Goal: Task Accomplishment & Management: Manage account settings

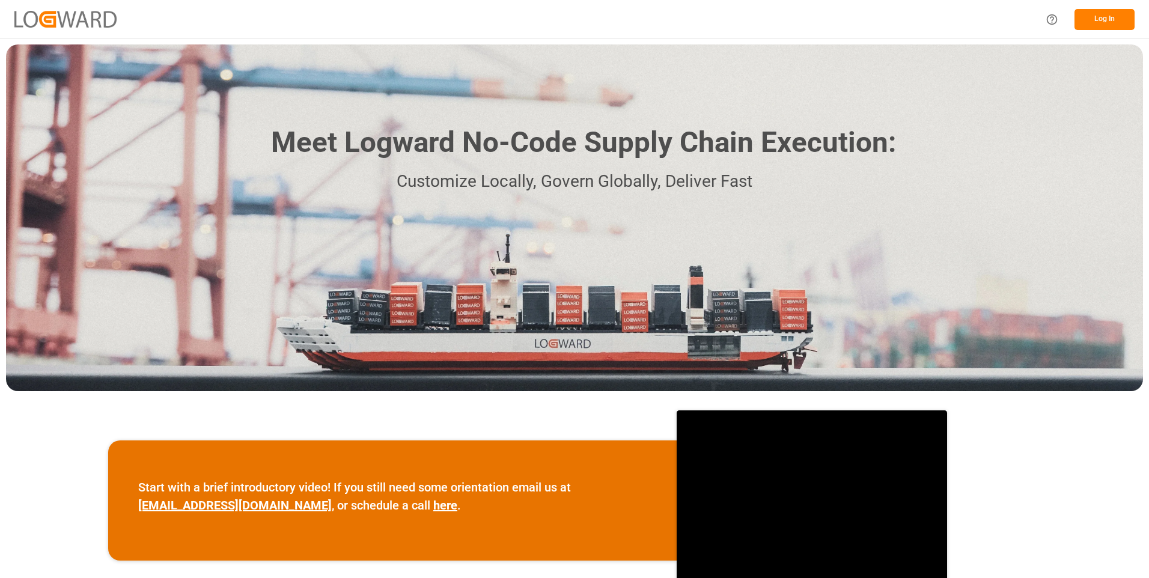
click at [1107, 23] on button "Log In" at bounding box center [1104, 19] width 60 height 21
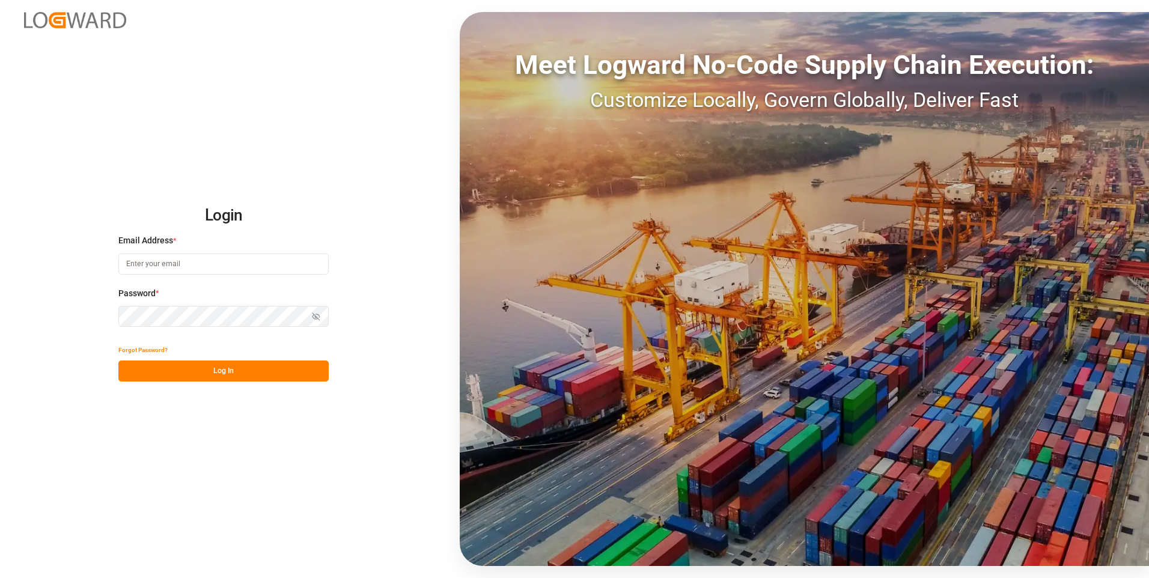
type input "[PERSON_NAME][EMAIL_ADDRESS][DOMAIN_NAME]"
click at [205, 373] on button "Log In" at bounding box center [223, 371] width 210 height 21
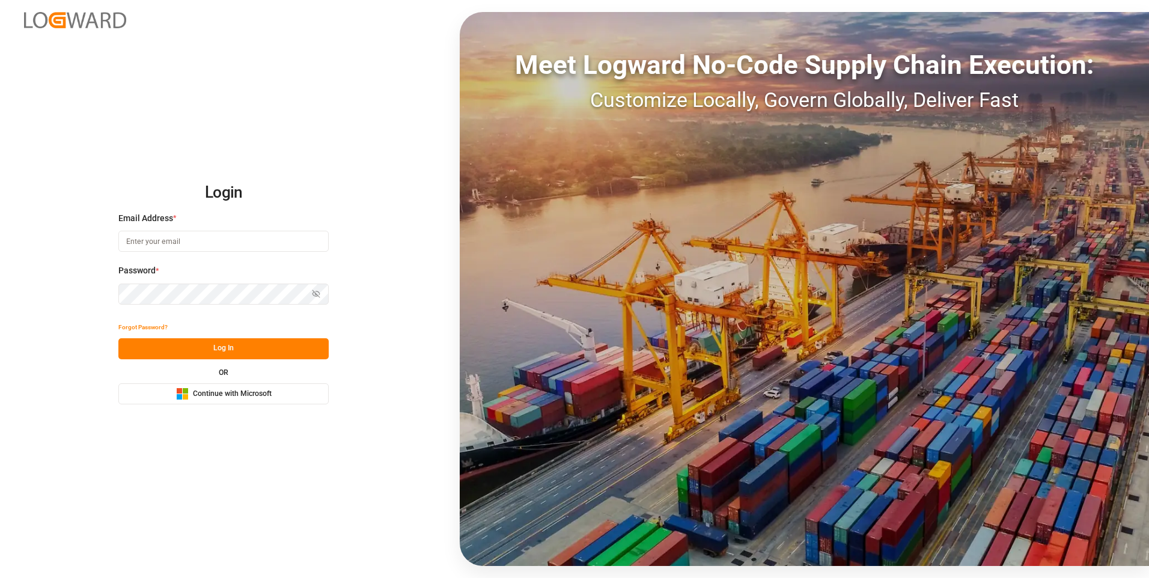
type input "[PERSON_NAME][EMAIL_ADDRESS][DOMAIN_NAME]"
click at [227, 353] on button "Log In" at bounding box center [223, 348] width 210 height 21
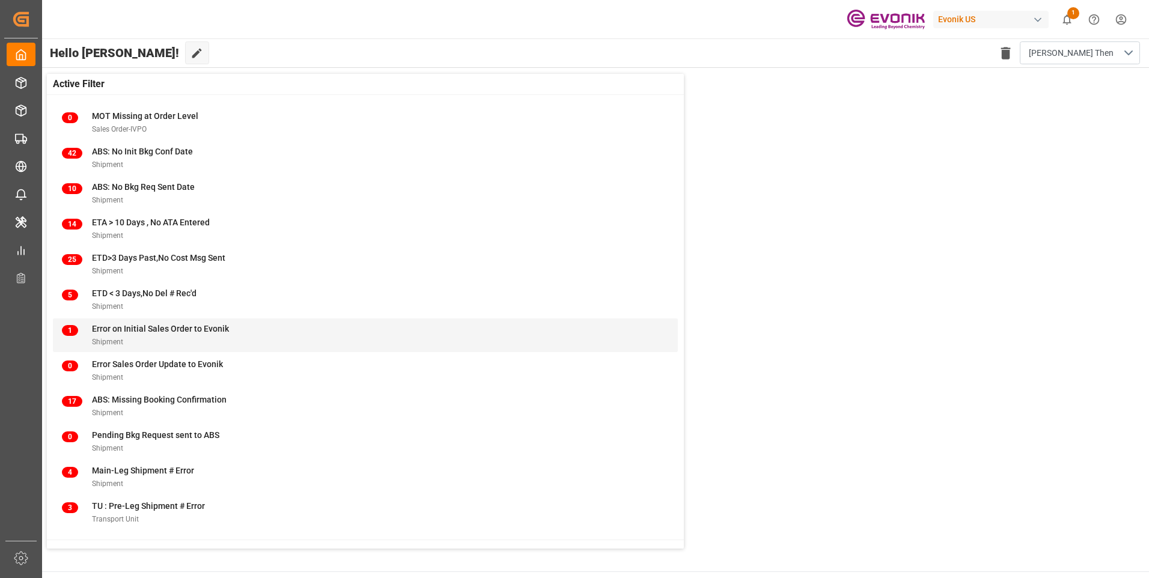
click at [136, 334] on div "Error on Initial Sales Order to Evonik" at bounding box center [160, 329] width 137 height 13
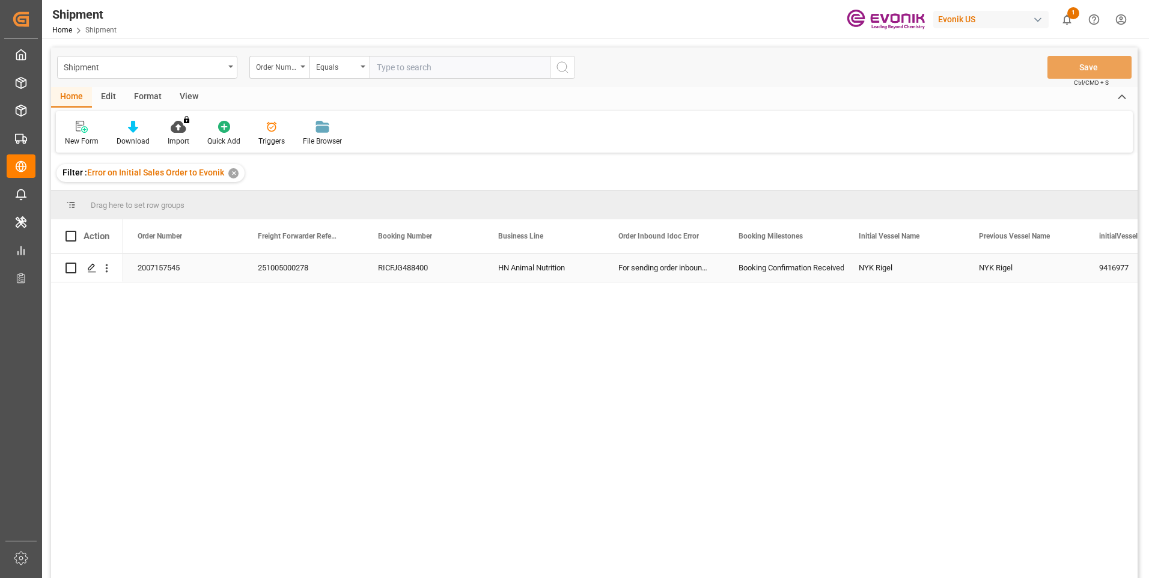
click at [255, 261] on div "251005000278" at bounding box center [303, 268] width 120 height 28
click at [222, 323] on div "2007157545 251005000278 RICFJG488400 HN Animal Nutrition For sending order inbo…" at bounding box center [630, 420] width 1014 height 332
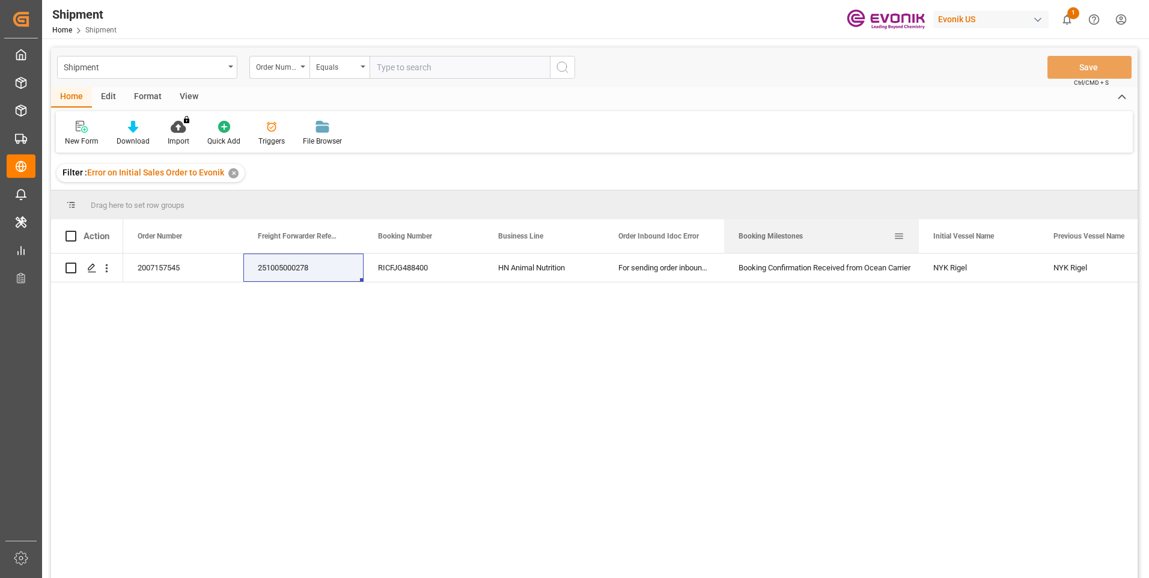
drag, startPoint x: 844, startPoint y: 232, endPoint x: 916, endPoint y: 248, distance: 74.5
click at [916, 248] on div at bounding box center [918, 236] width 5 height 34
click at [112, 267] on icon "open menu" at bounding box center [106, 268] width 13 height 13
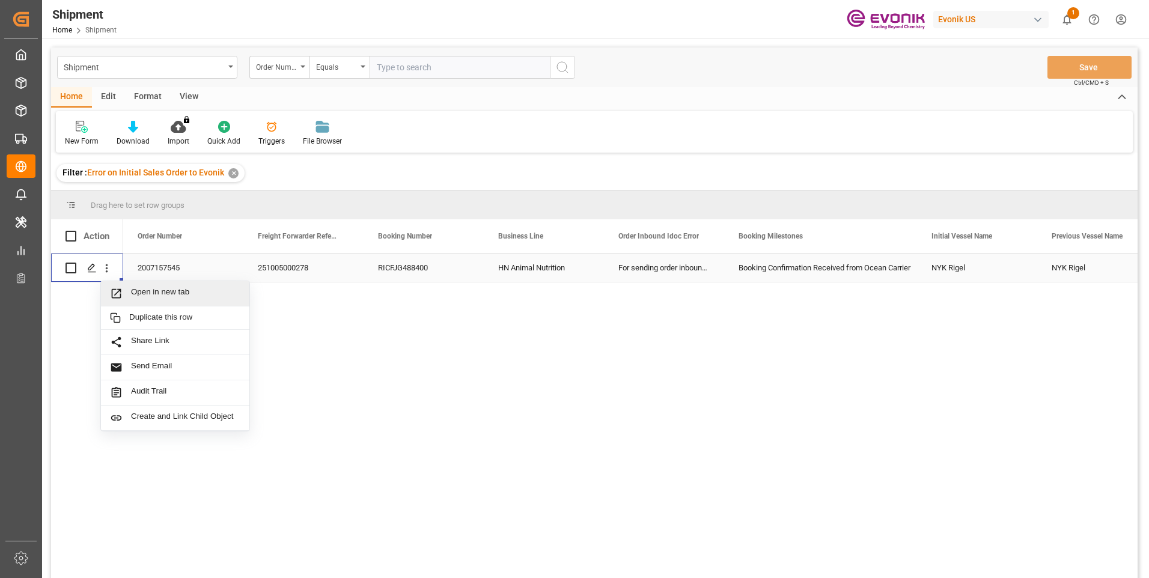
click at [132, 288] on span "Open in new tab" at bounding box center [185, 293] width 109 height 13
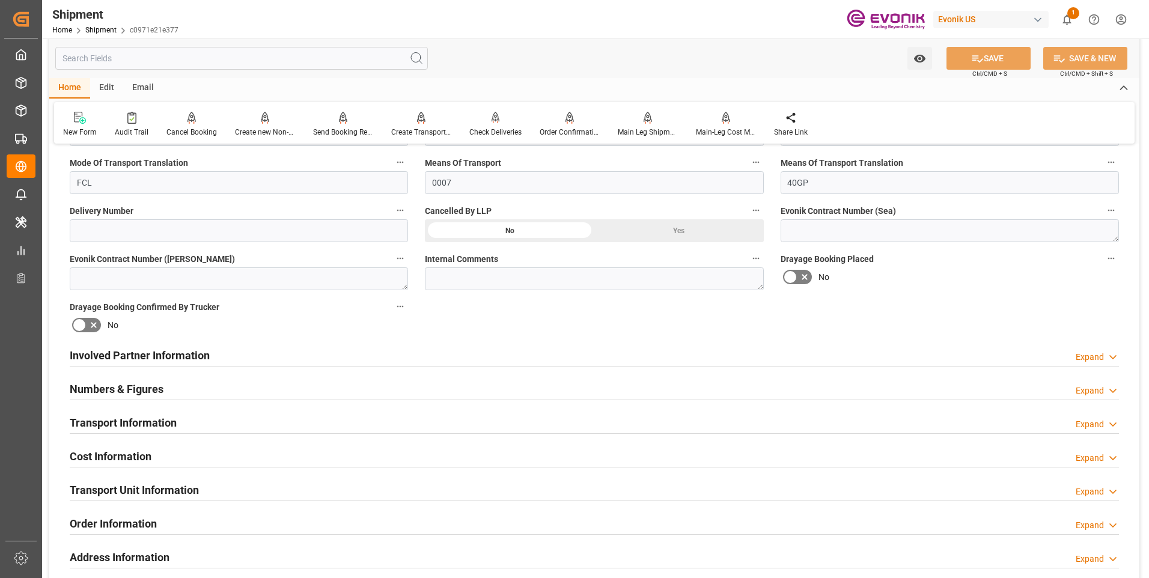
scroll to position [300, 0]
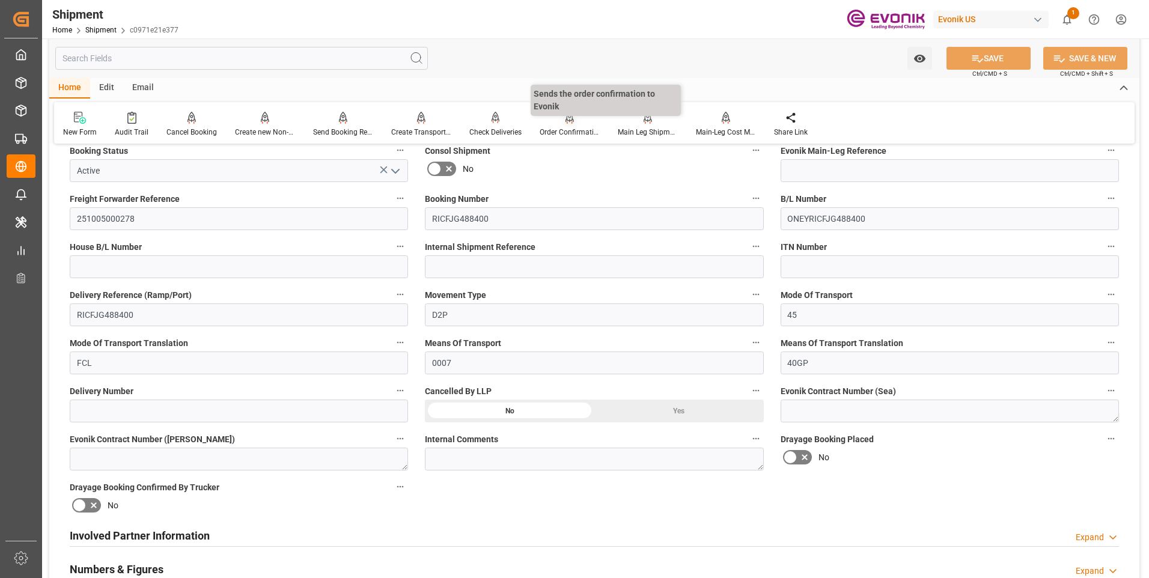
click at [577, 130] on div "Order Confirmation" at bounding box center [570, 132] width 60 height 11
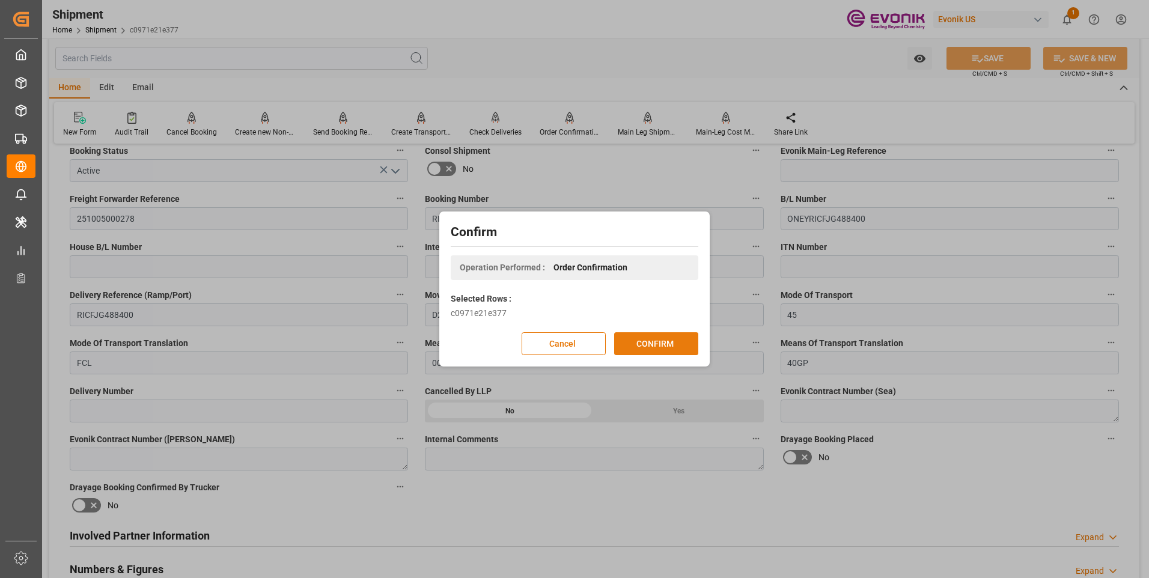
click at [653, 345] on button "CONFIRM" at bounding box center [656, 343] width 84 height 23
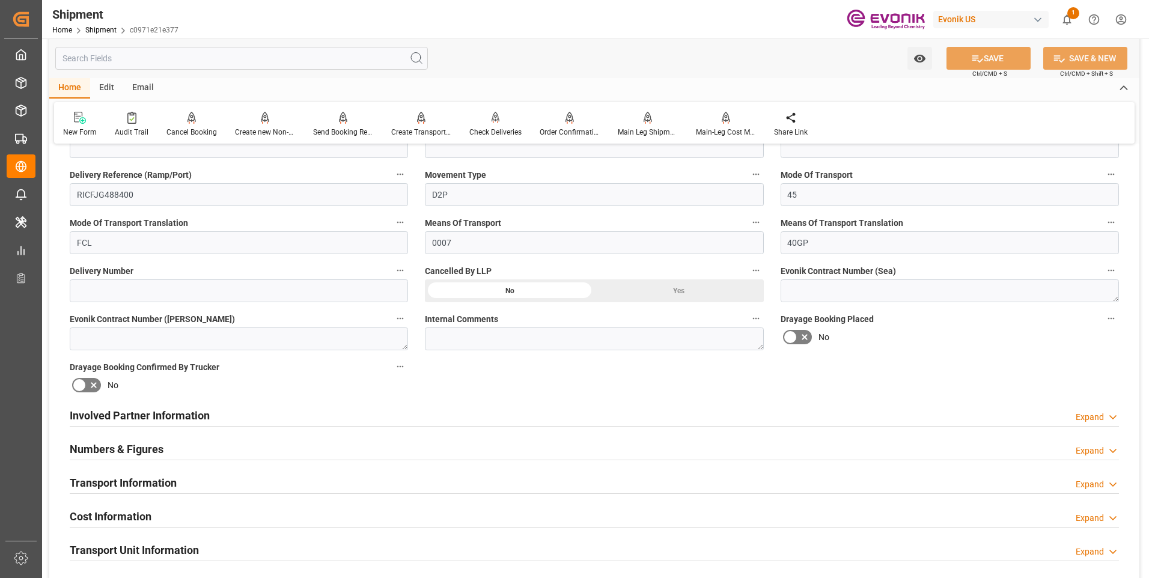
scroll to position [481, 0]
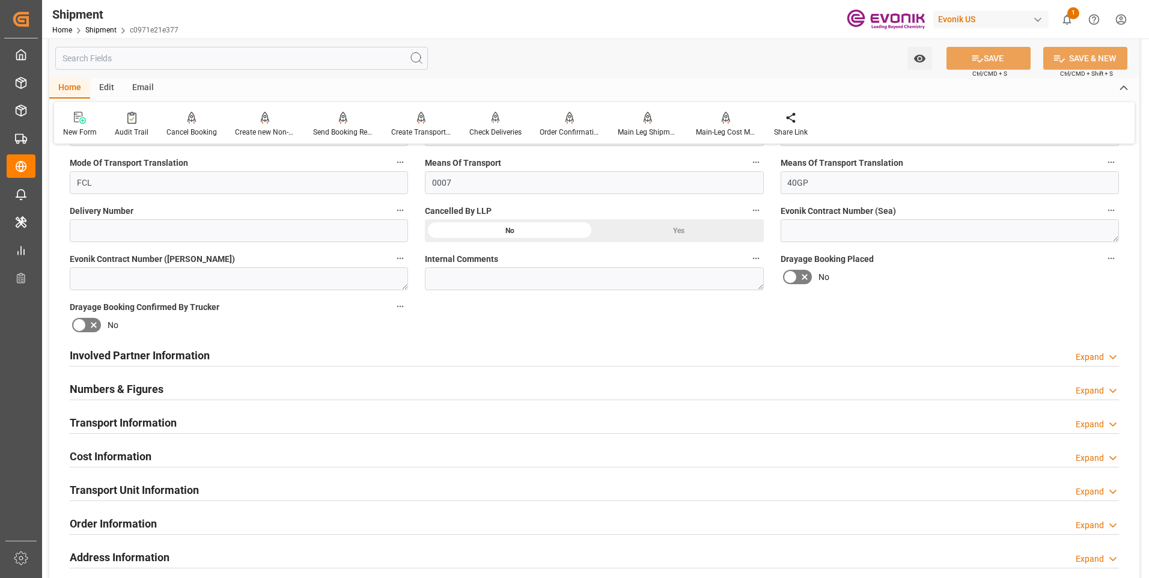
click at [209, 452] on div "Cost Information Expand" at bounding box center [594, 455] width 1049 height 23
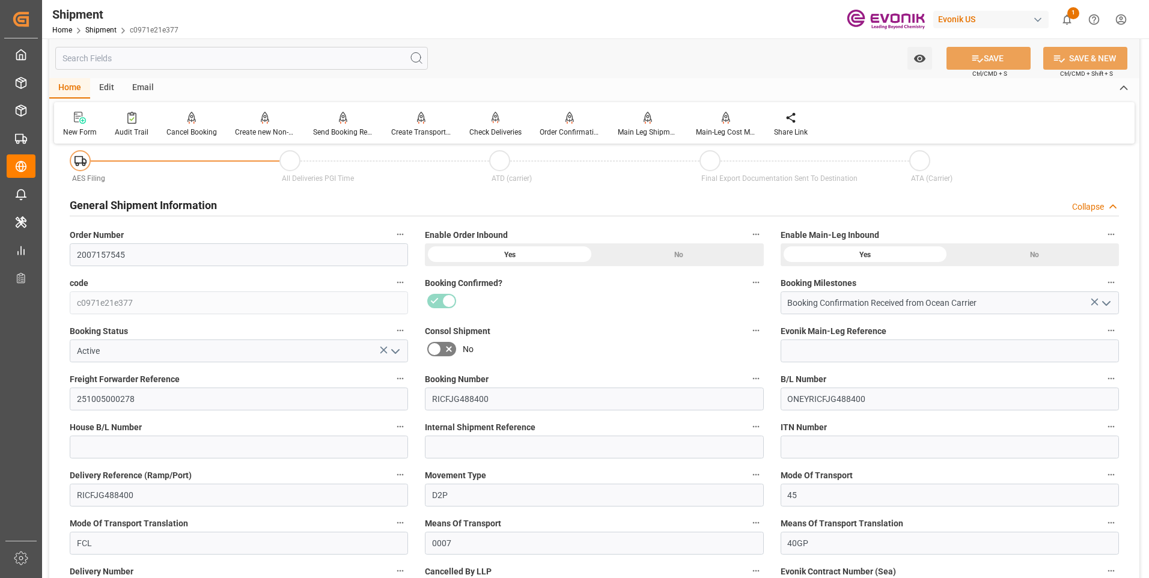
scroll to position [60, 0]
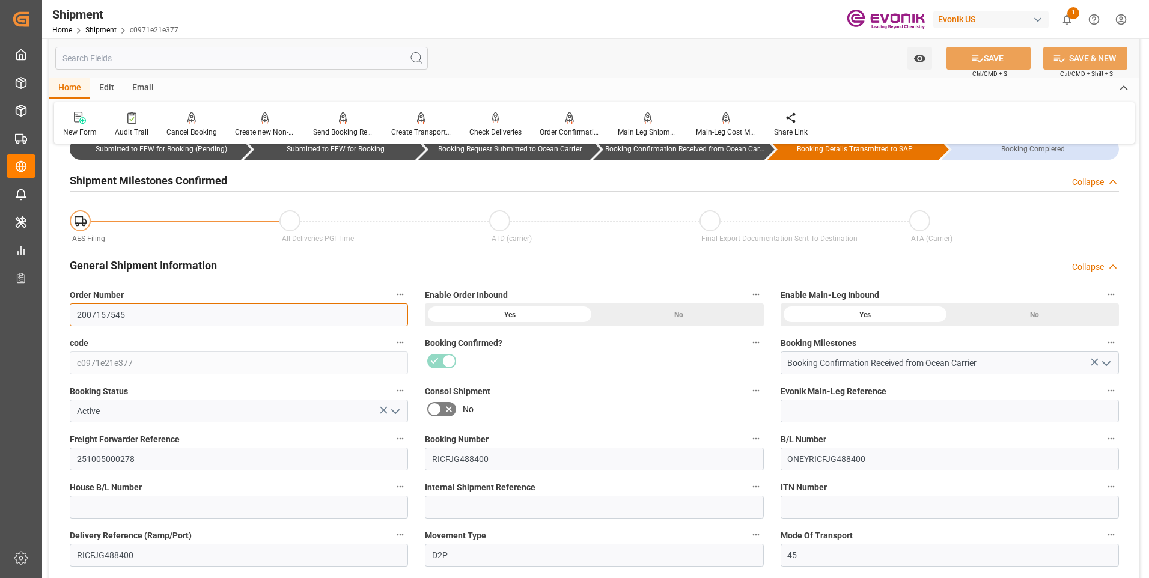
click at [88, 318] on input "2007157545" at bounding box center [239, 314] width 338 height 23
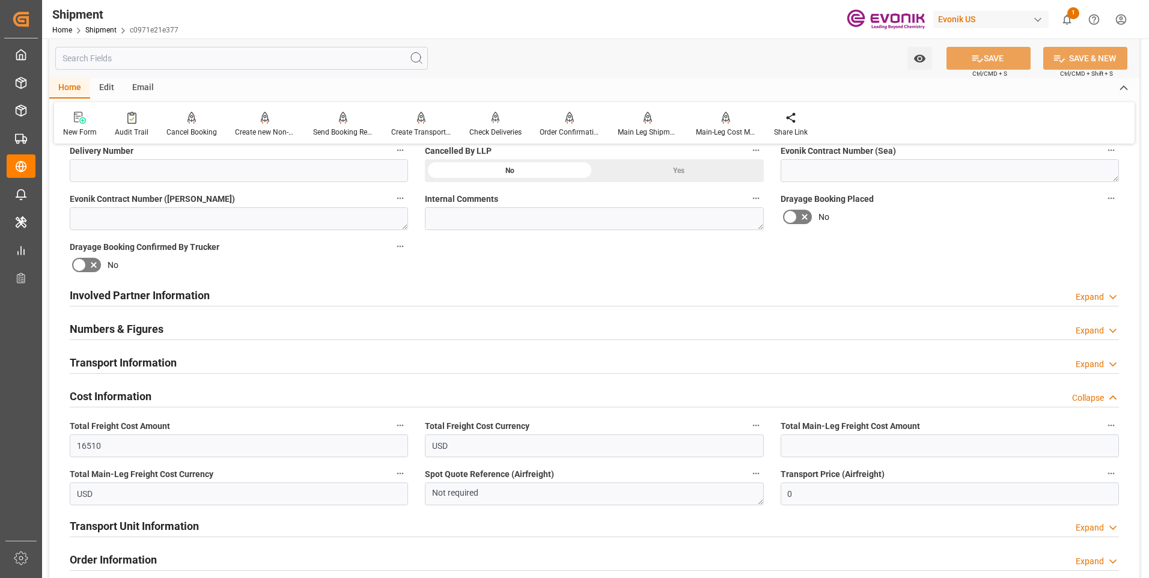
scroll to position [661, 0]
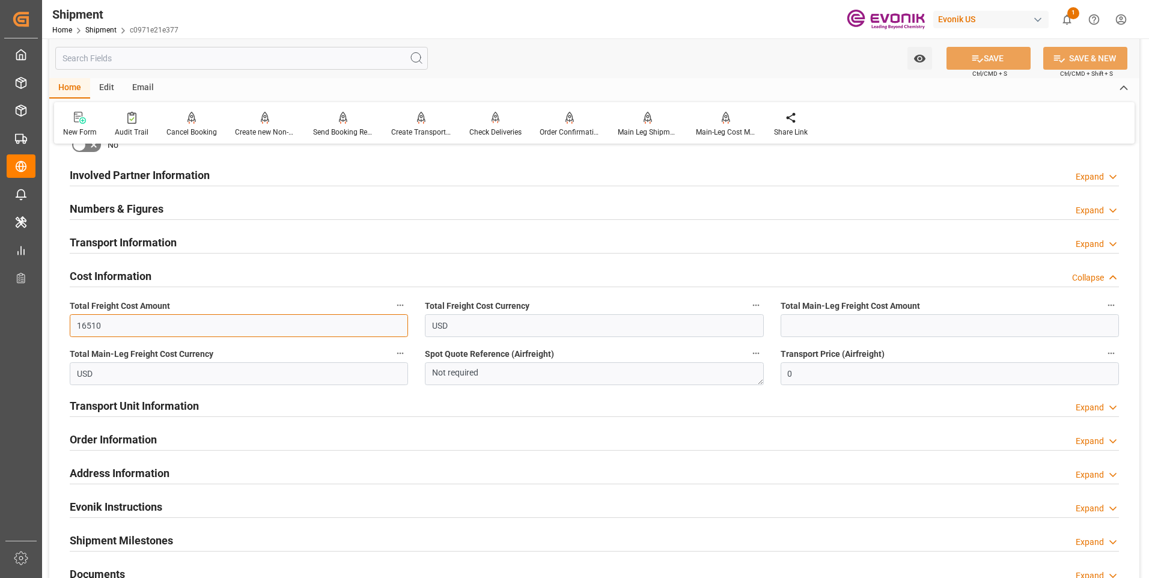
click at [96, 328] on input "16510" at bounding box center [239, 325] width 338 height 23
drag, startPoint x: 117, startPoint y: 329, endPoint x: 64, endPoint y: 327, distance: 52.3
click at [64, 327] on div "Total Freight Cost Amount 16510" at bounding box center [238, 317] width 355 height 48
click at [815, 325] on input "text" at bounding box center [950, 325] width 338 height 23
paste input "16510"
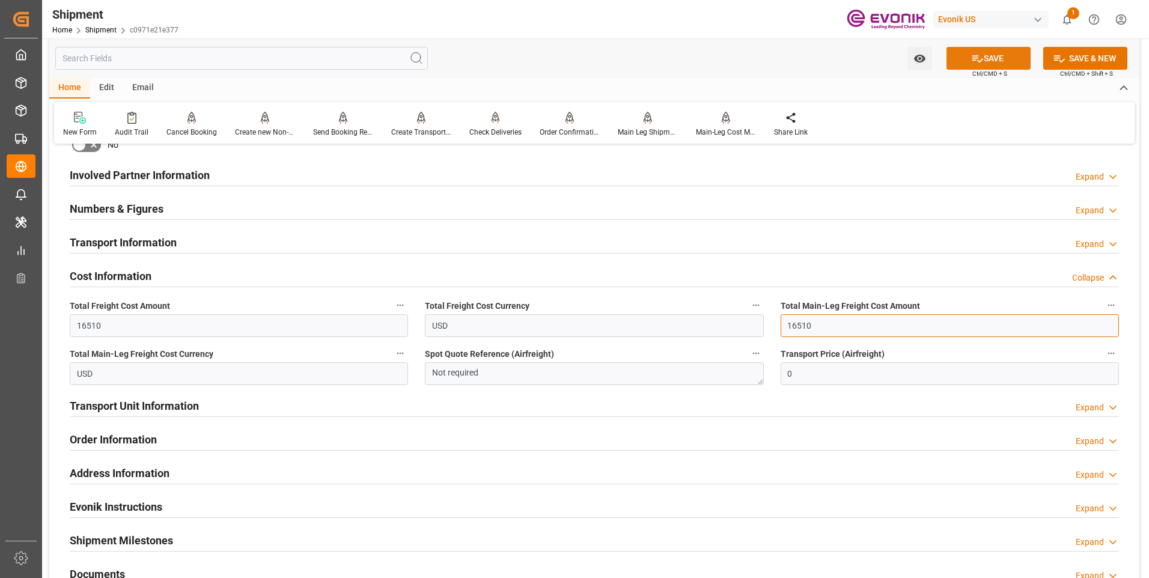
type input "16510"
click at [988, 56] on button "SAVE" at bounding box center [988, 58] width 84 height 23
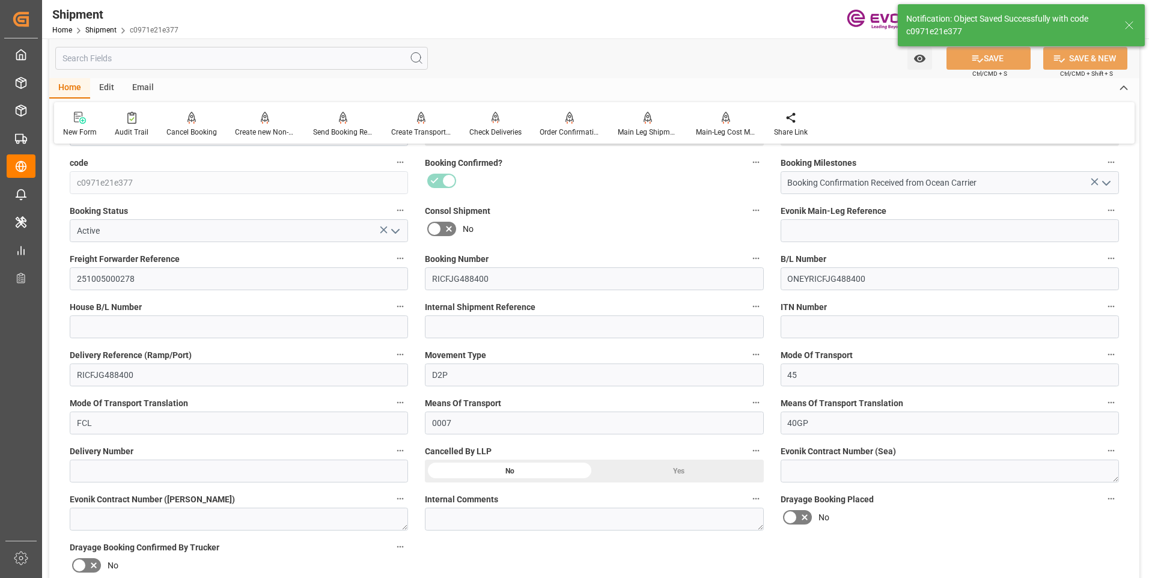
scroll to position [0, 0]
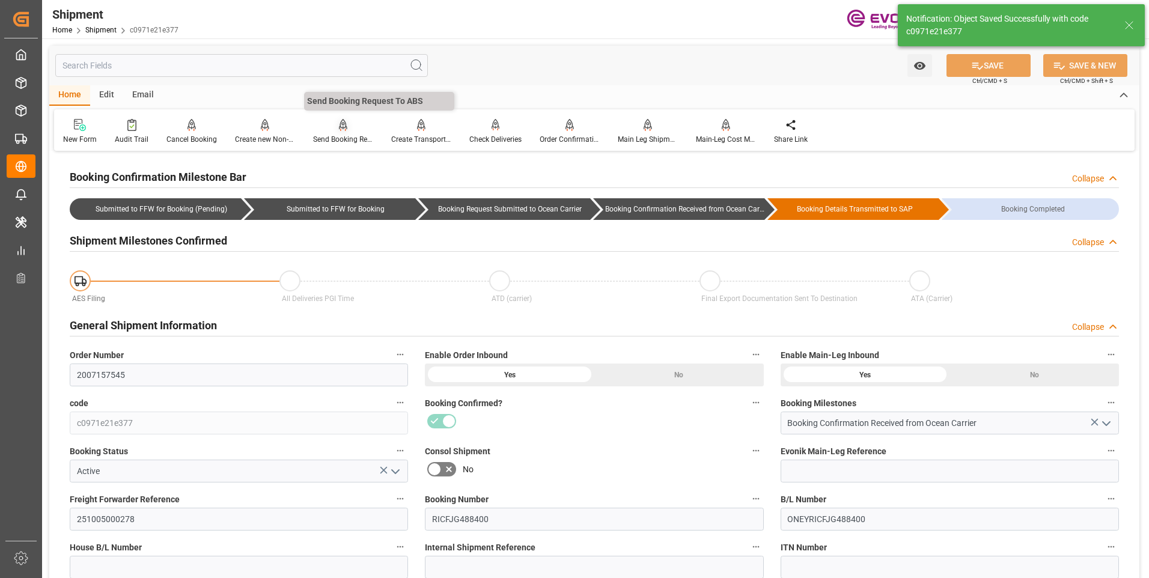
click at [339, 124] on icon at bounding box center [343, 124] width 8 height 10
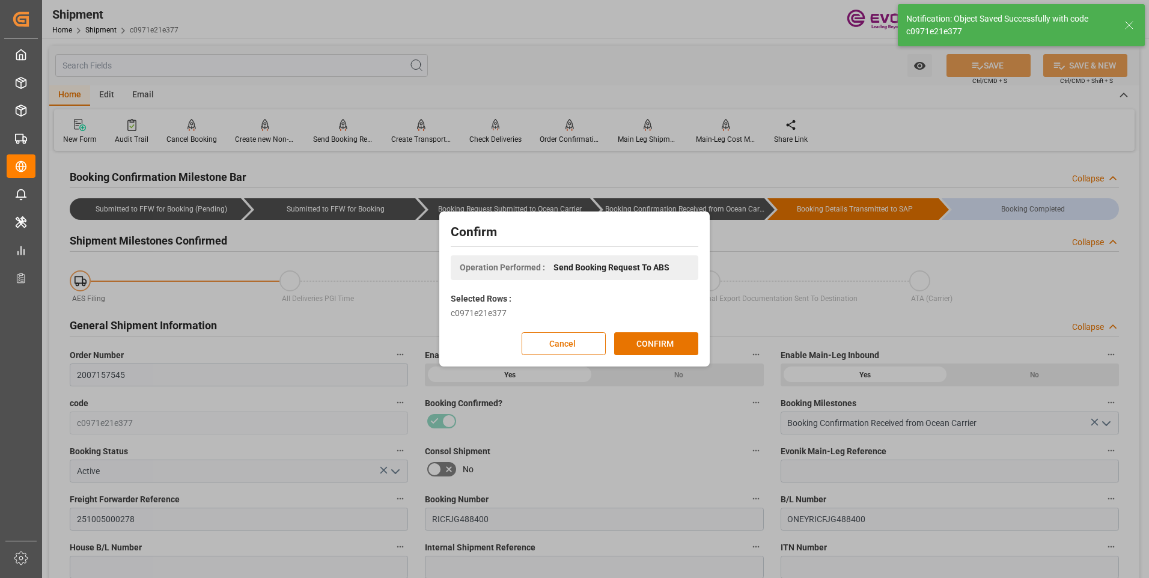
click at [625, 75] on div "Confirm Operation Performed : Send Booking Request To ABS Selected Rows : c0971…" at bounding box center [574, 289] width 1149 height 578
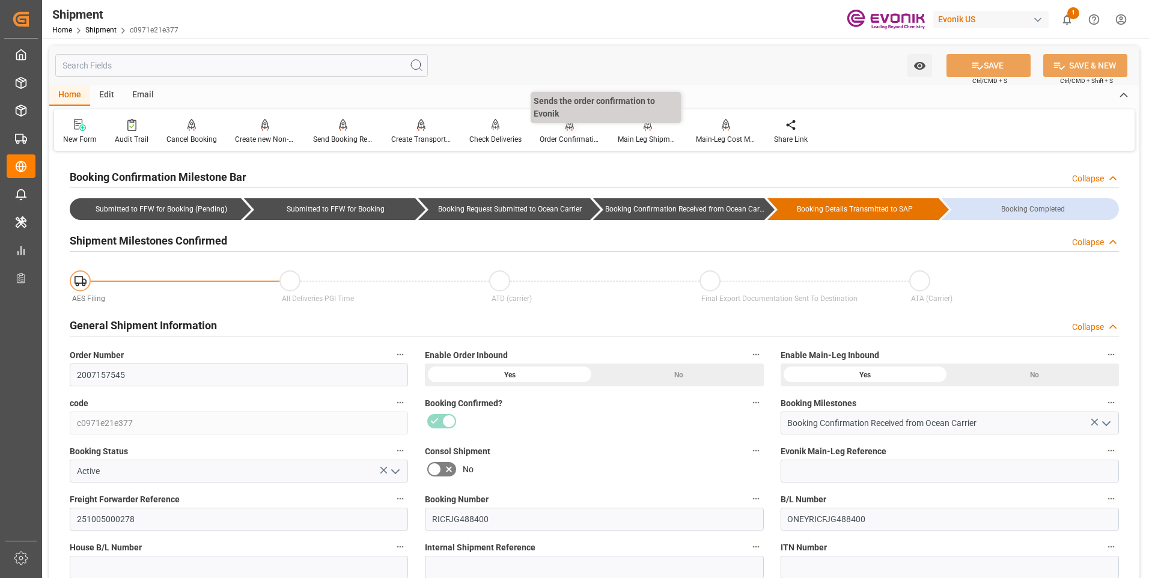
click at [561, 140] on div "Order Confirmation" at bounding box center [570, 139] width 60 height 11
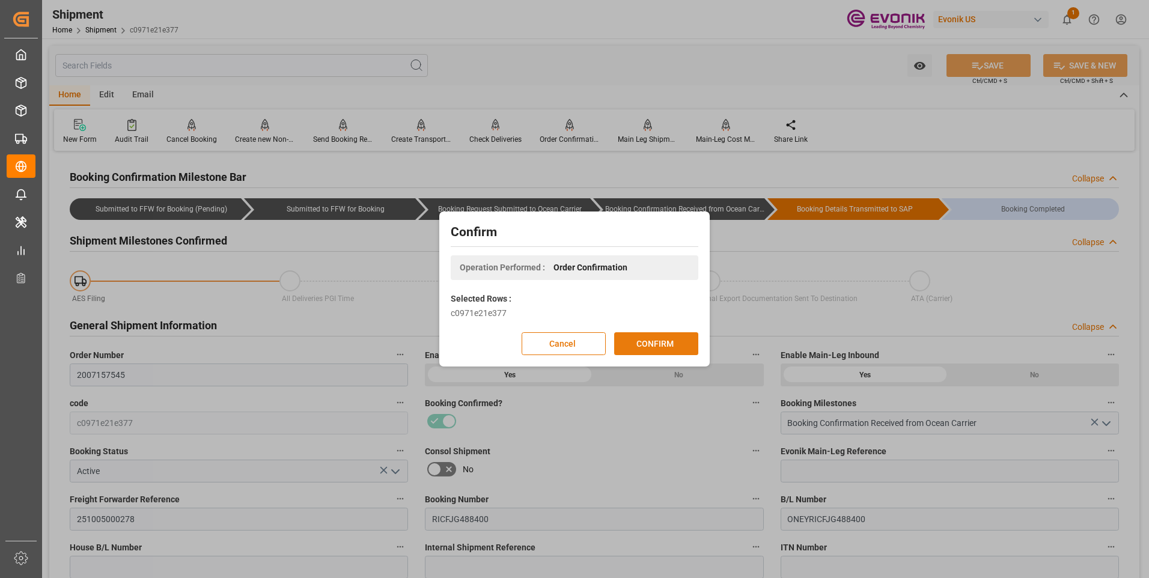
click at [658, 344] on button "CONFIRM" at bounding box center [656, 343] width 84 height 23
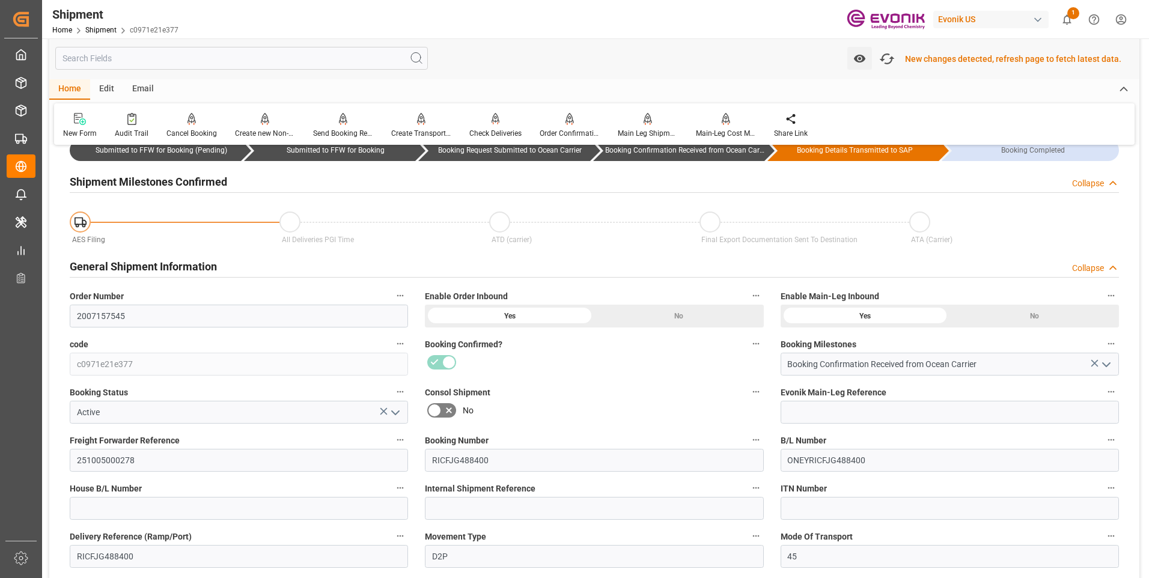
scroll to position [120, 0]
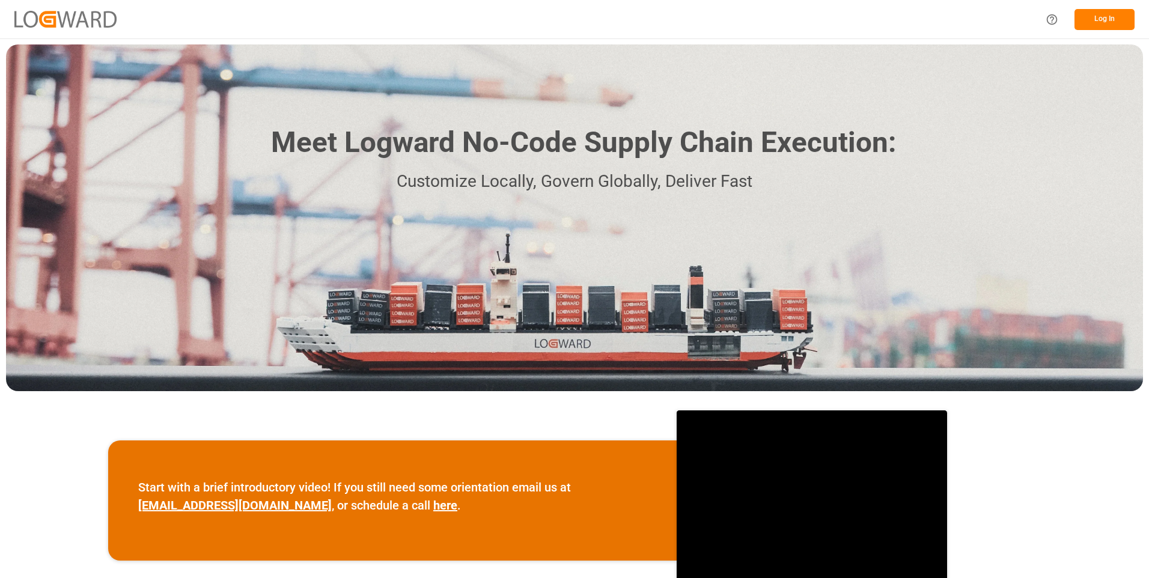
click at [1095, 22] on button "Log In" at bounding box center [1104, 19] width 60 height 21
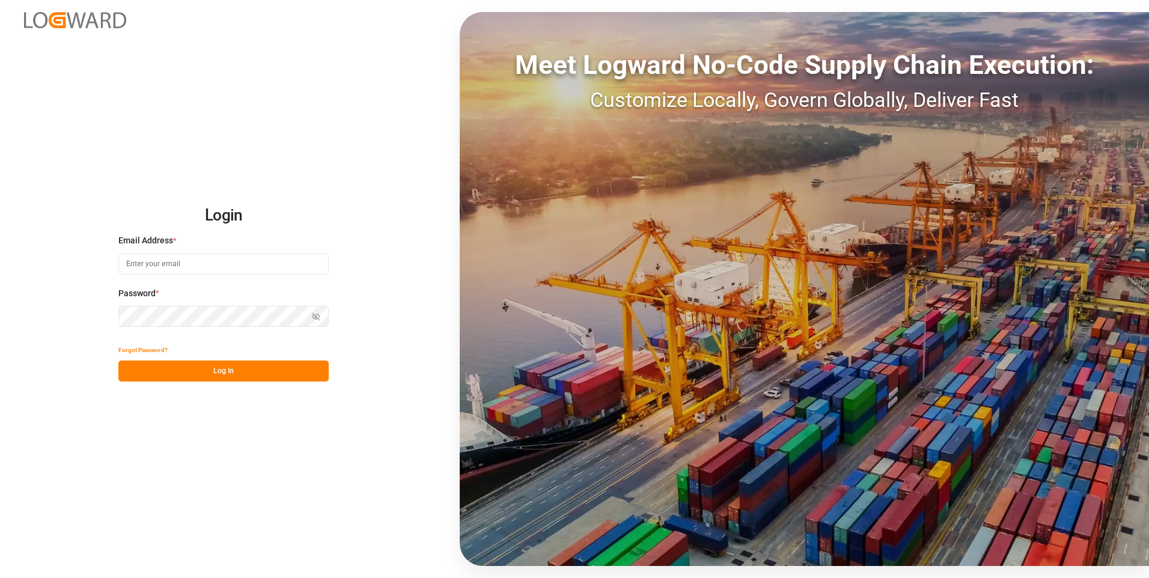
type input "[PERSON_NAME][EMAIL_ADDRESS][DOMAIN_NAME]"
click at [230, 373] on button "Log In" at bounding box center [223, 371] width 210 height 21
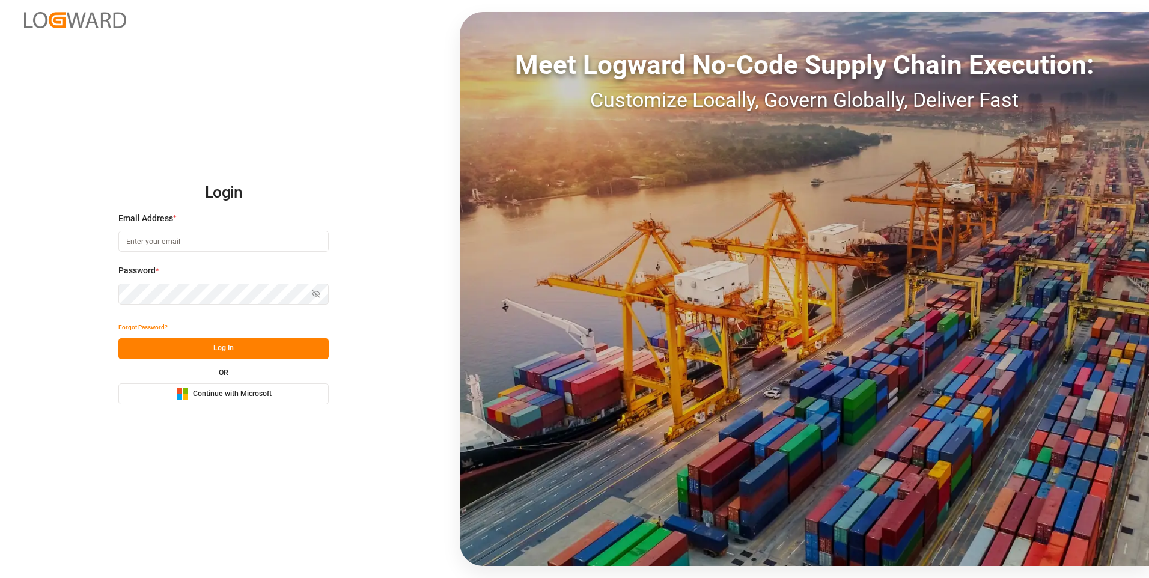
type input "[PERSON_NAME][EMAIL_ADDRESS][DOMAIN_NAME]"
click at [245, 356] on button "Log In" at bounding box center [223, 348] width 210 height 21
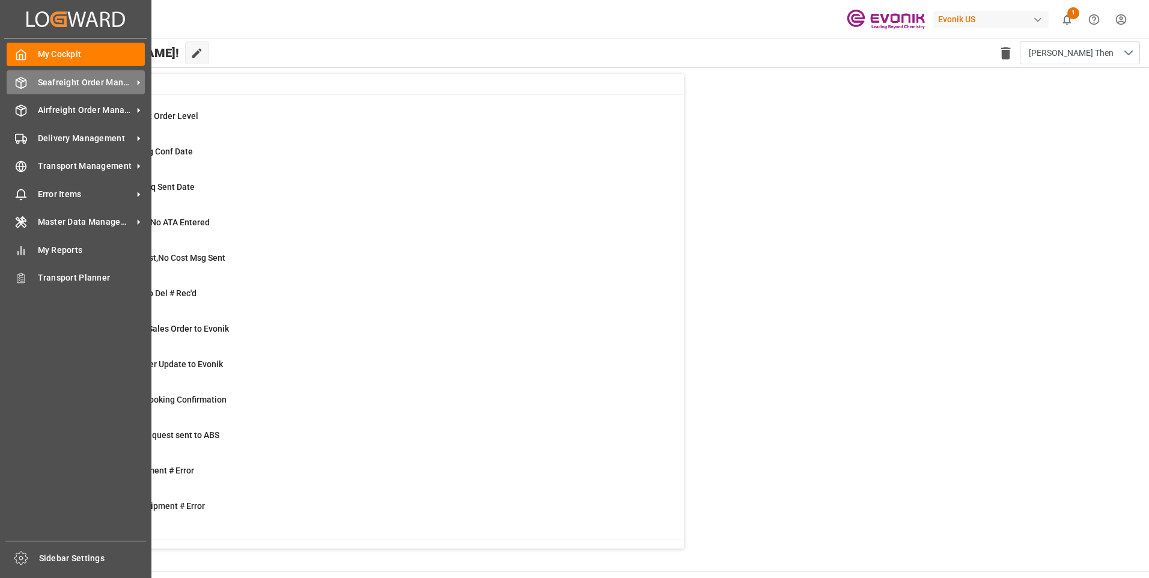
click at [55, 81] on span "Seafreight Order Management" at bounding box center [85, 82] width 95 height 13
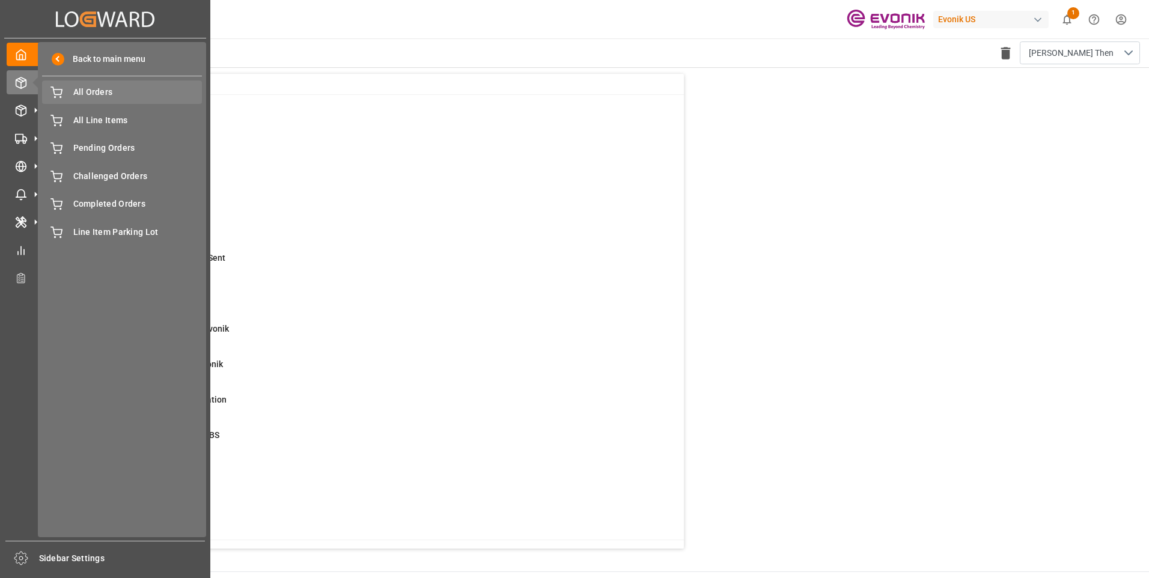
click at [107, 97] on span "All Orders" at bounding box center [137, 92] width 129 height 13
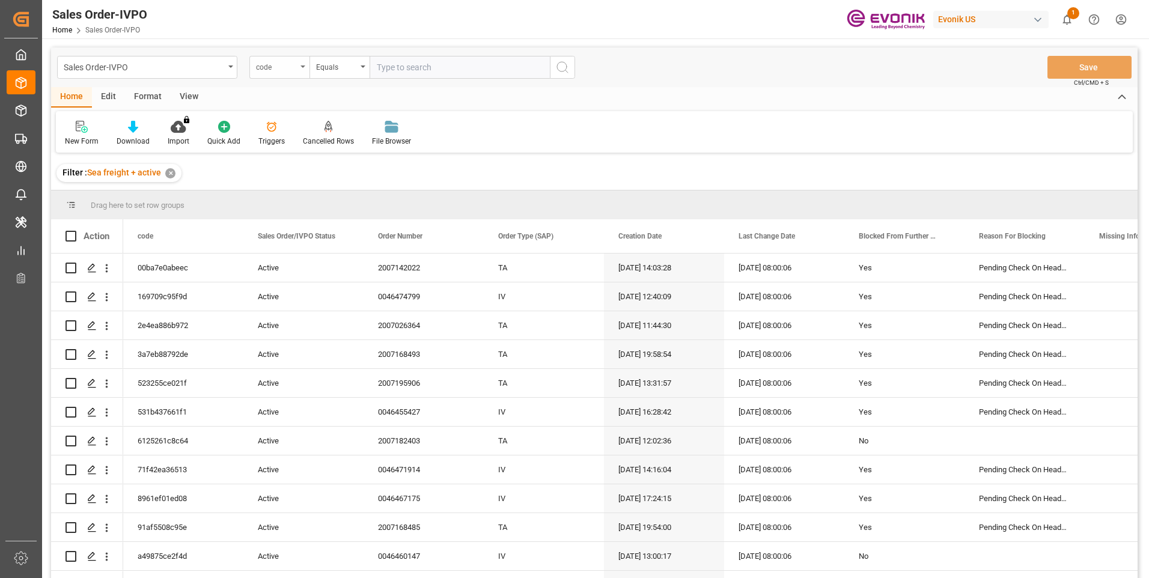
click at [300, 68] on div "code" at bounding box center [279, 67] width 60 height 23
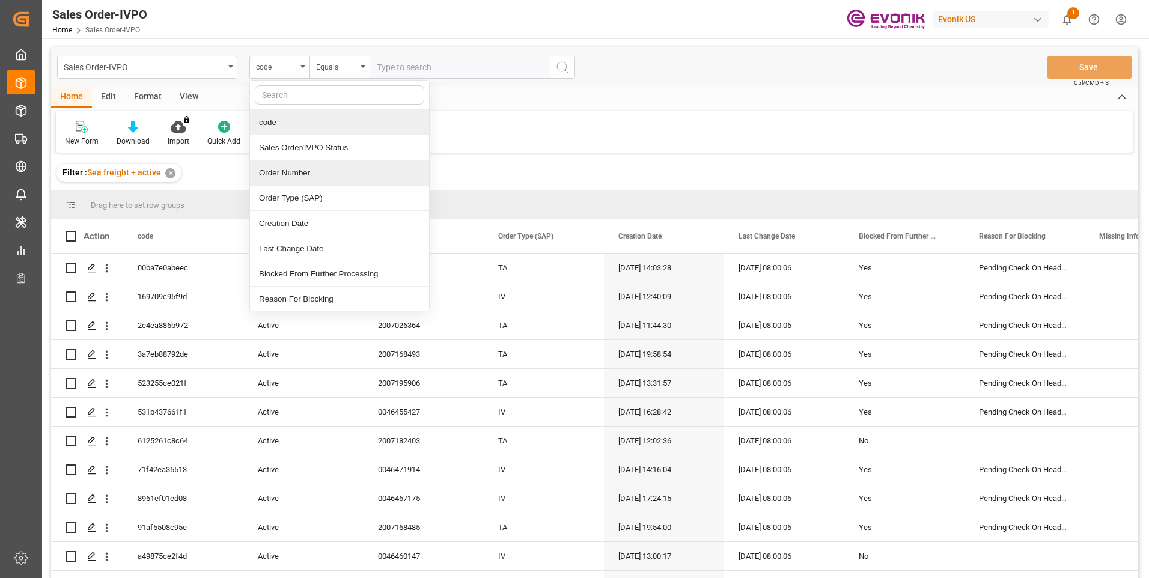
click at [288, 171] on div "Order Number" at bounding box center [339, 172] width 179 height 25
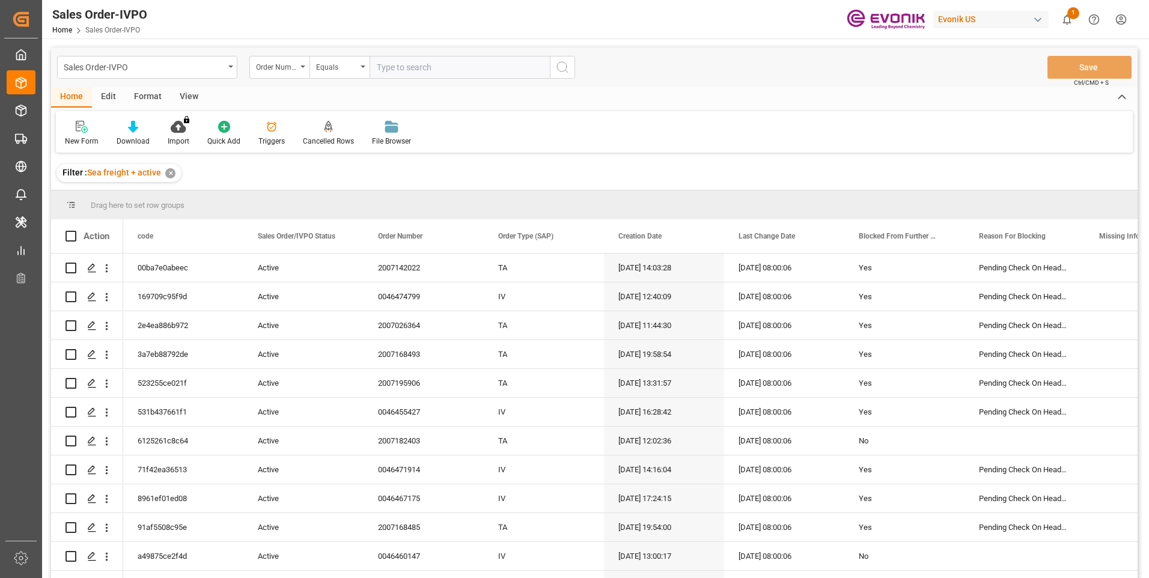
click at [396, 66] on input "text" at bounding box center [460, 67] width 180 height 23
paste input "2007157545"
type input "2007157545"
click at [562, 65] on icon "search button" at bounding box center [562, 67] width 14 height 14
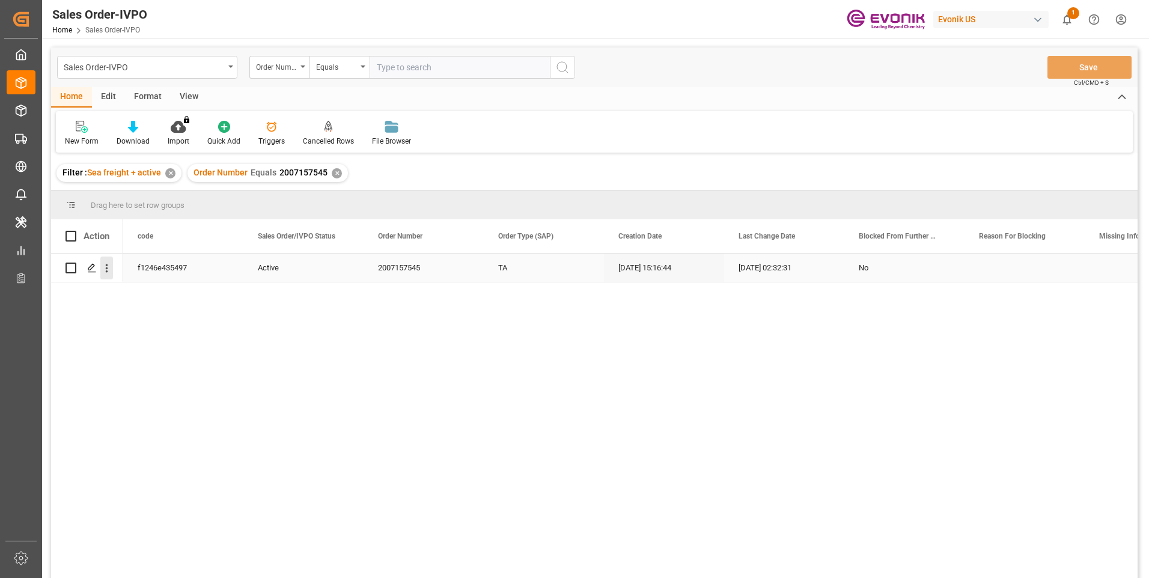
click at [108, 273] on icon "open menu" at bounding box center [106, 268] width 13 height 13
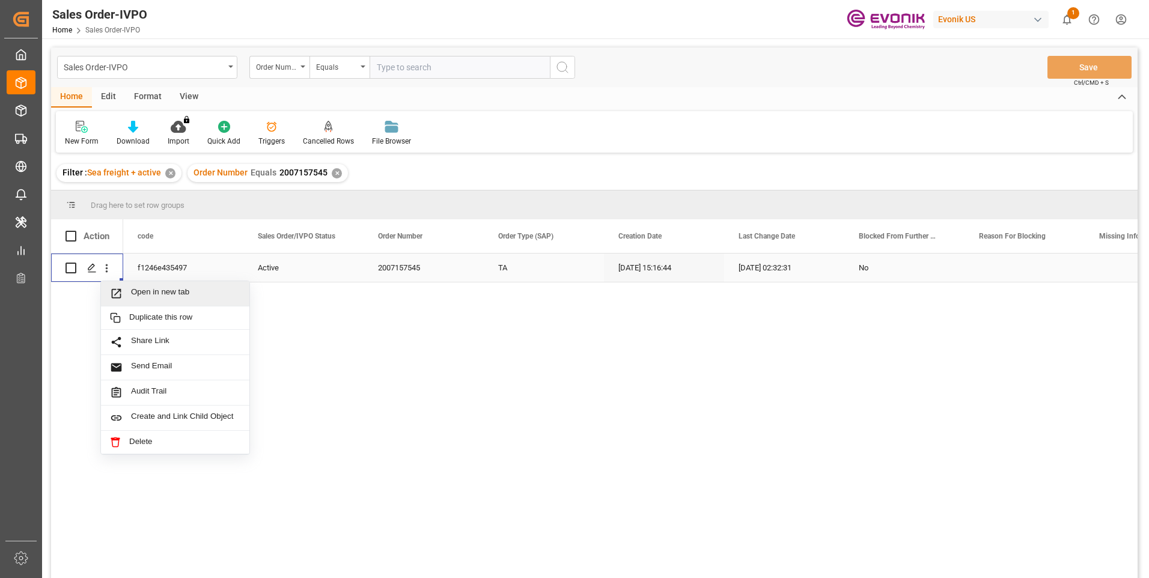
click at [165, 291] on span "Open in new tab" at bounding box center [185, 293] width 109 height 13
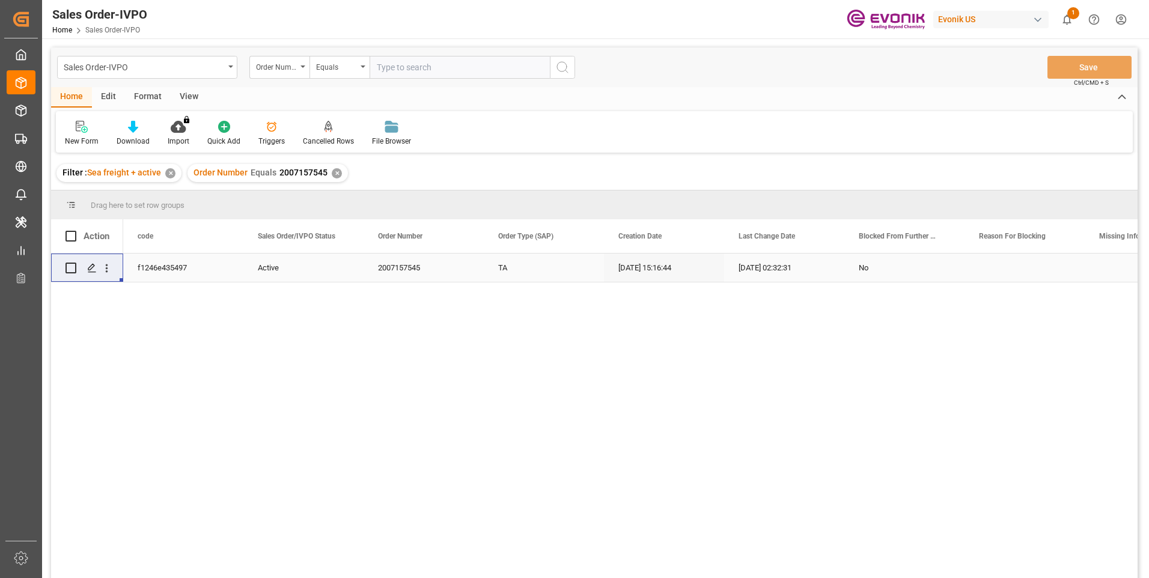
click at [395, 66] on input "text" at bounding box center [460, 67] width 180 height 23
paste input "2007187842"
type input "2007187842"
click at [564, 60] on icon "search button" at bounding box center [562, 67] width 14 height 14
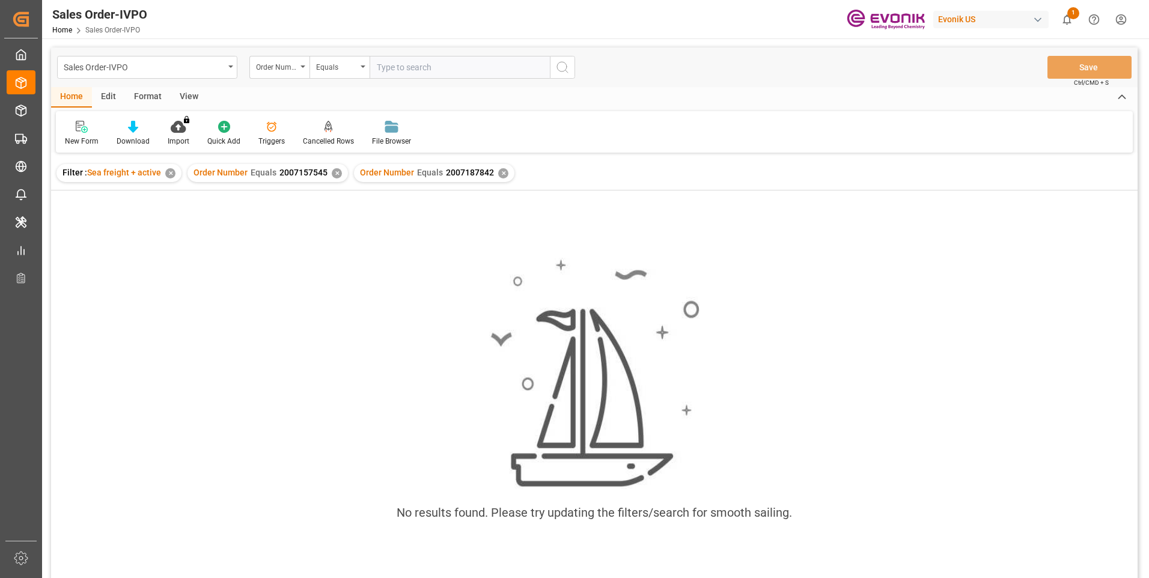
click at [332, 176] on div "✕" at bounding box center [337, 173] width 10 height 10
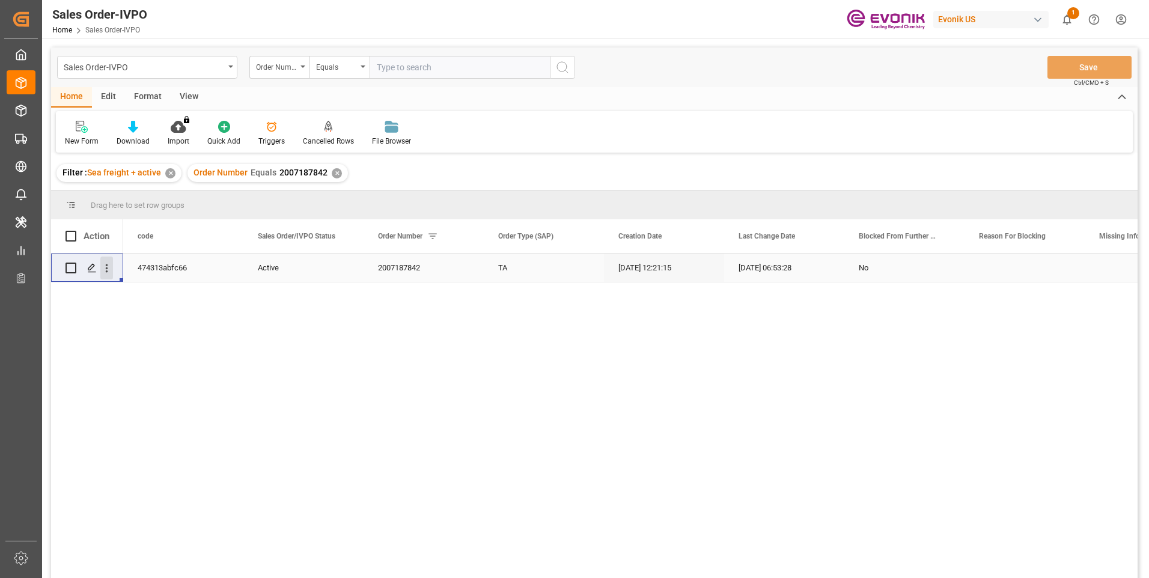
click at [105, 275] on icon "open menu" at bounding box center [106, 268] width 13 height 13
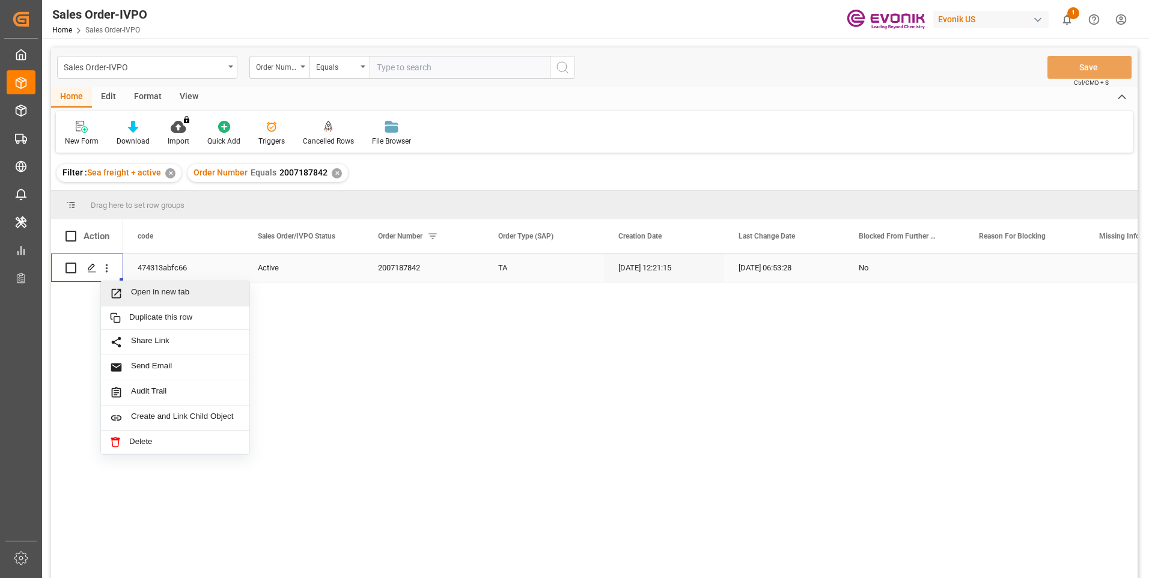
click at [174, 296] on span "Open in new tab" at bounding box center [185, 293] width 109 height 13
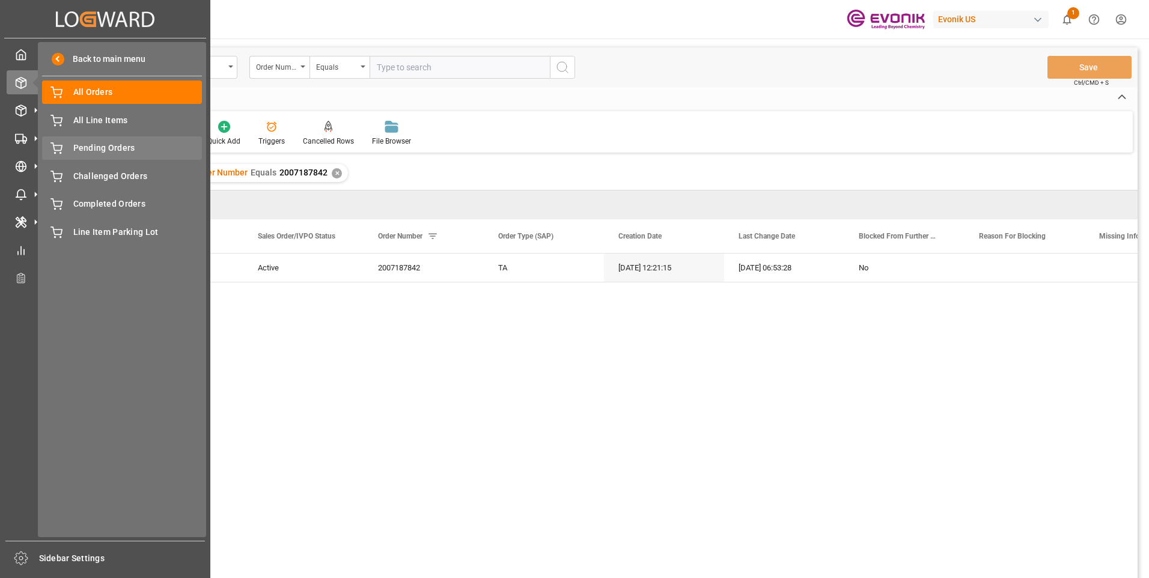
click at [82, 146] on span "Pending Orders" at bounding box center [137, 148] width 129 height 13
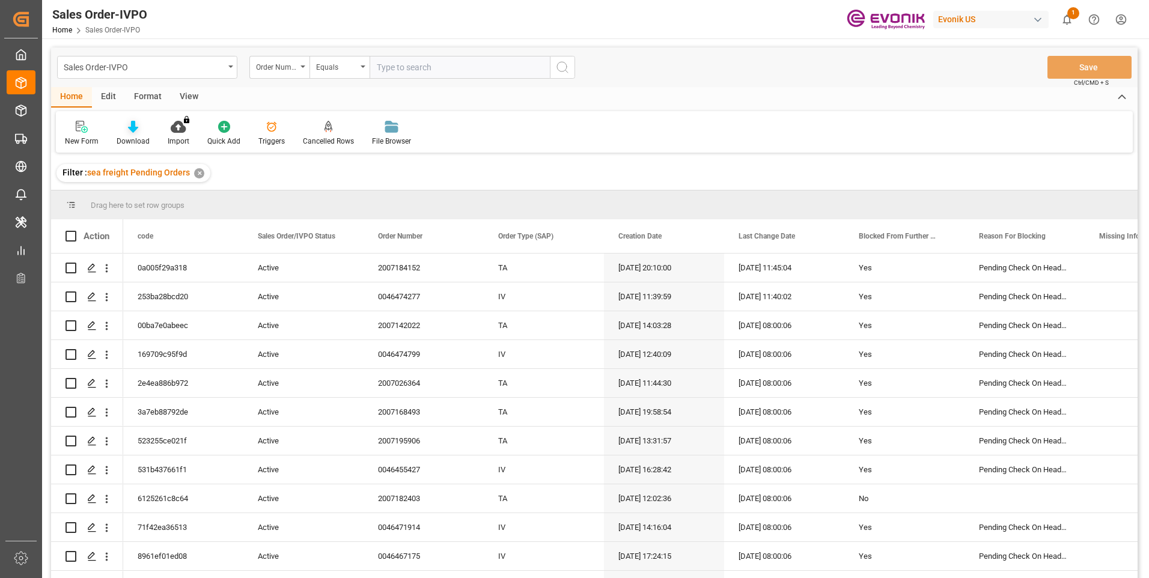
click at [140, 135] on div "Download" at bounding box center [133, 133] width 51 height 26
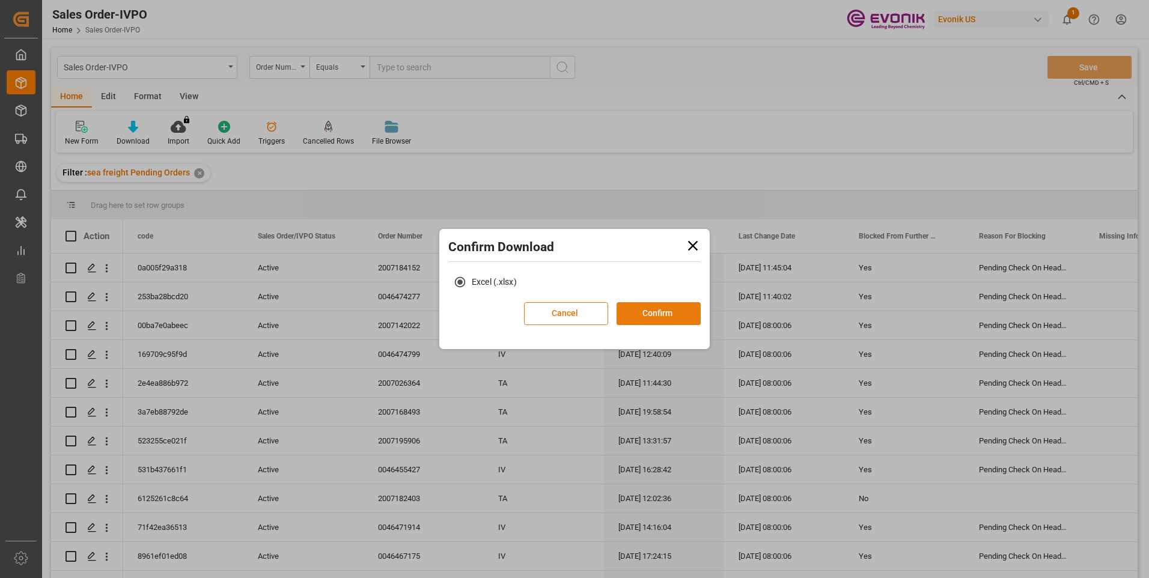
click at [642, 311] on button "Confirm" at bounding box center [658, 313] width 84 height 23
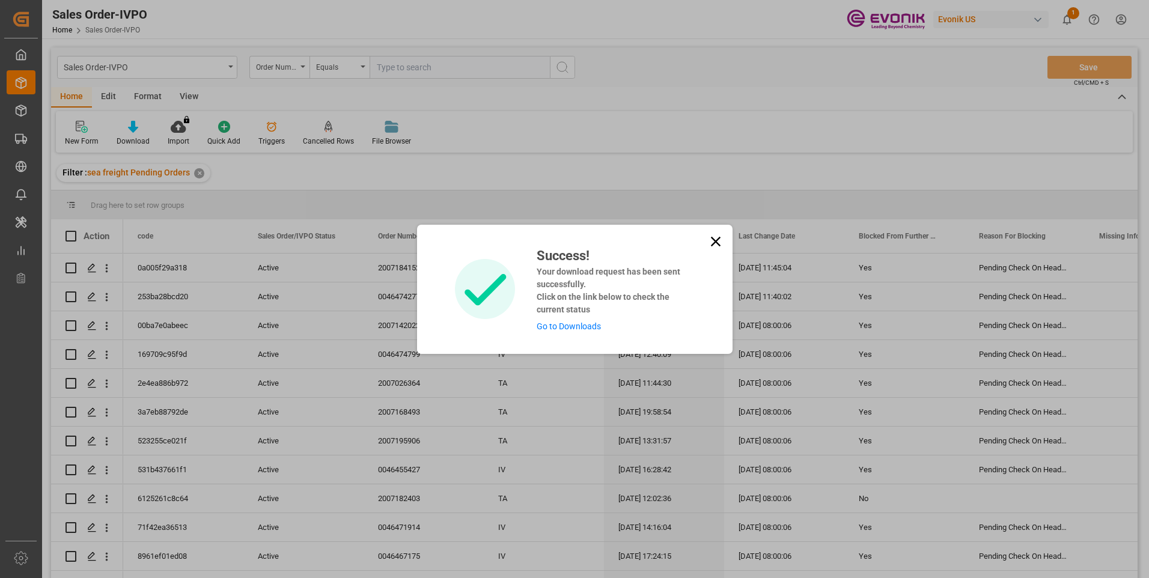
click at [716, 242] on icon at bounding box center [715, 241] width 10 height 10
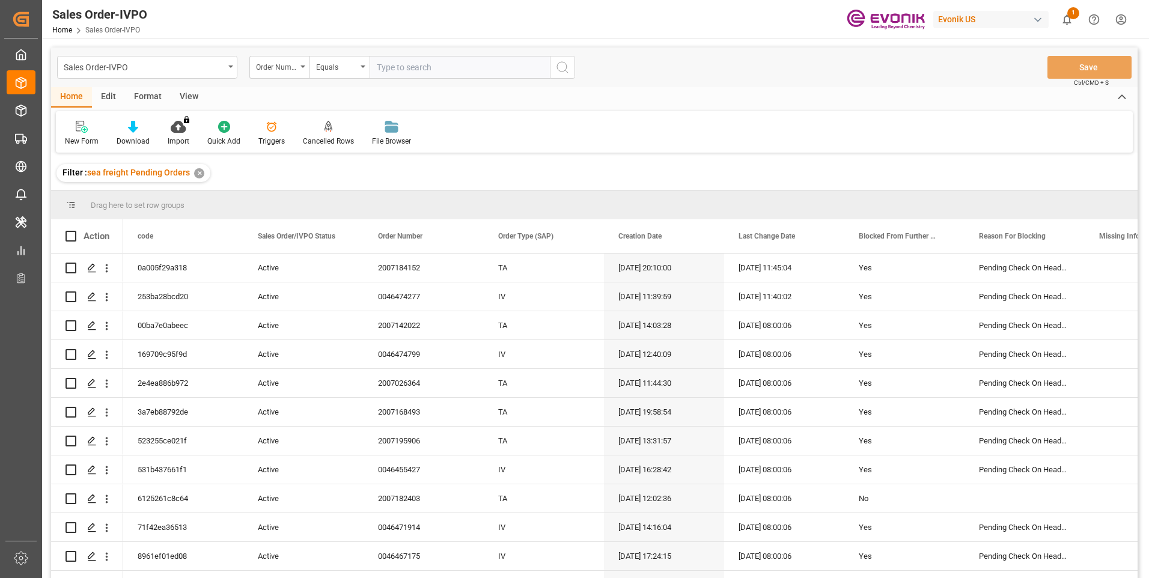
click at [187, 98] on div "View" at bounding box center [189, 97] width 37 height 20
click at [109, 139] on div "Standard Templates" at bounding box center [136, 141] width 60 height 11
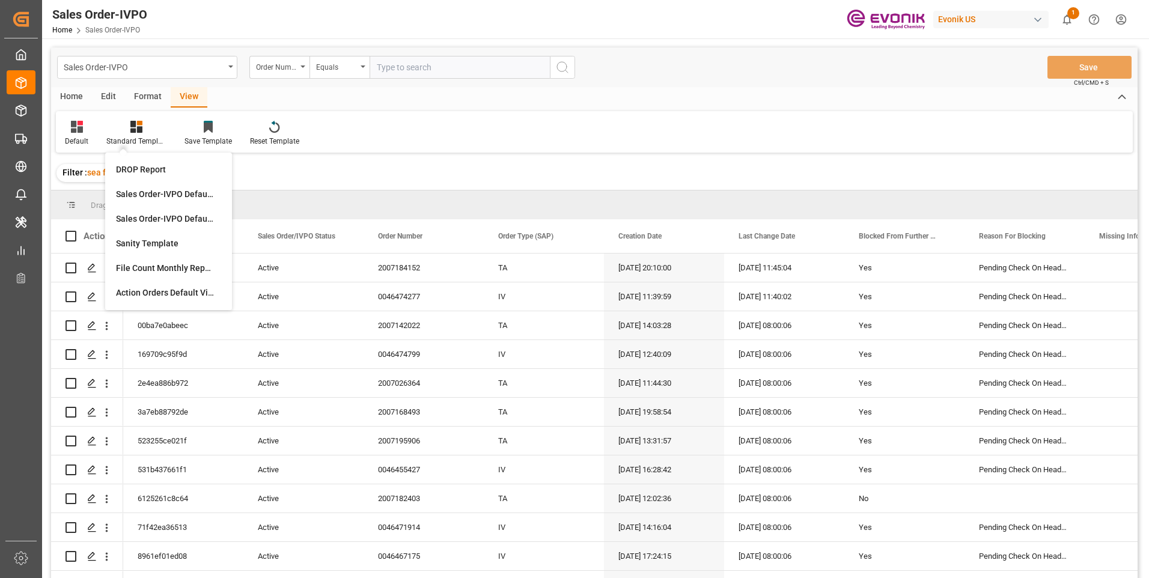
drag, startPoint x: 109, startPoint y: 139, endPoint x: 139, endPoint y: 165, distance: 40.0
click at [139, 165] on div "DROP Report" at bounding box center [168, 169] width 105 height 13
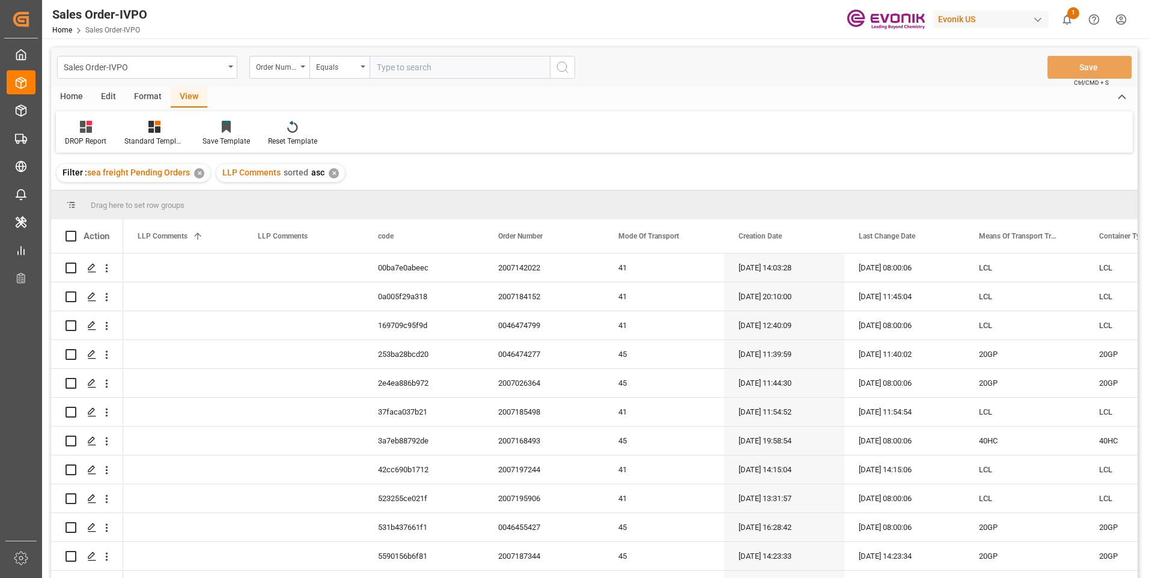
click at [76, 96] on div "Home" at bounding box center [71, 97] width 41 height 20
click at [139, 135] on div "Download" at bounding box center [133, 133] width 51 height 26
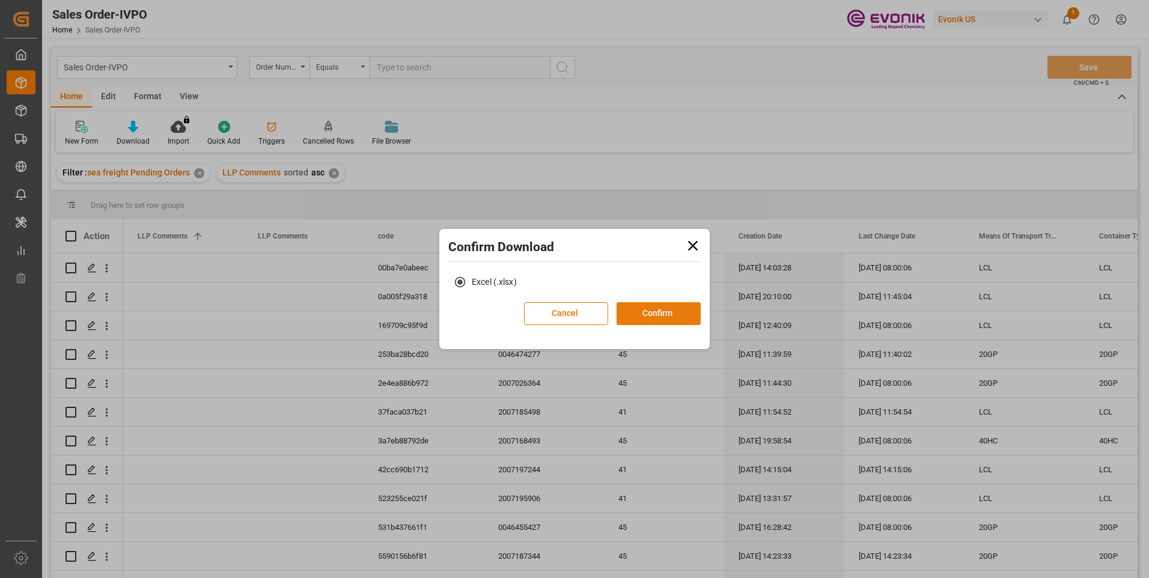
click at [662, 309] on button "Confirm" at bounding box center [658, 313] width 84 height 23
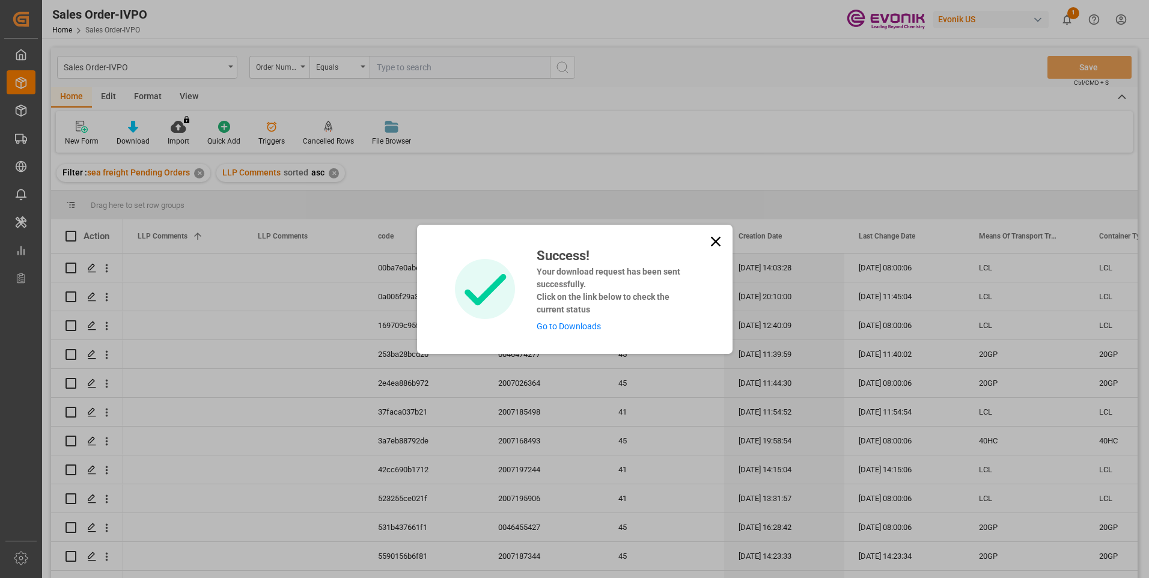
click at [556, 324] on link "Go to Downloads" at bounding box center [569, 326] width 64 height 10
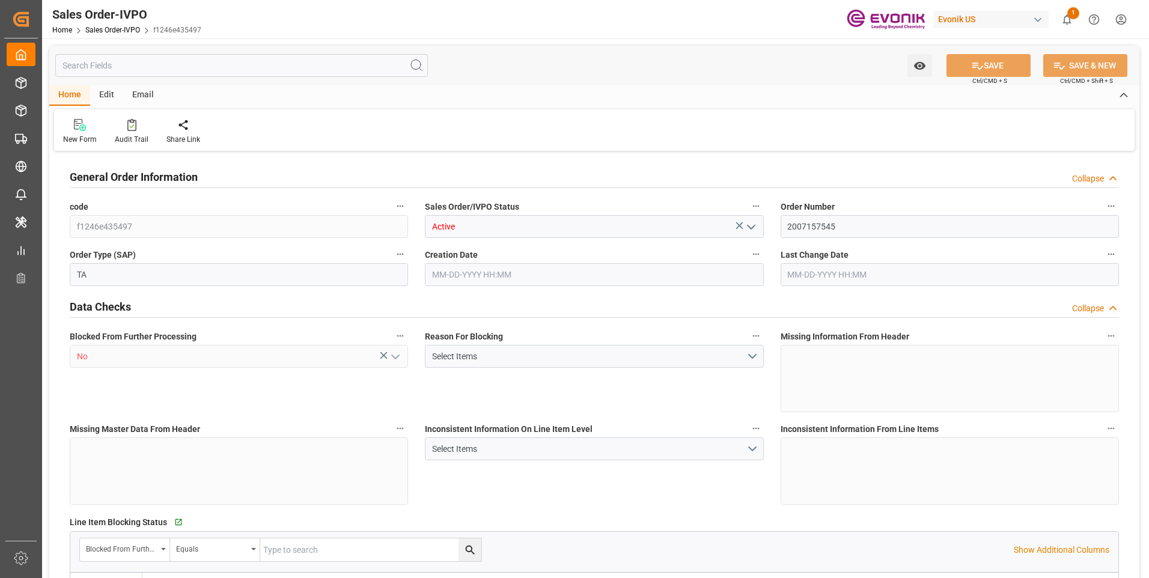
type input "DOCAU"
type input "0"
type input "5"
type input "6"
type input "5"
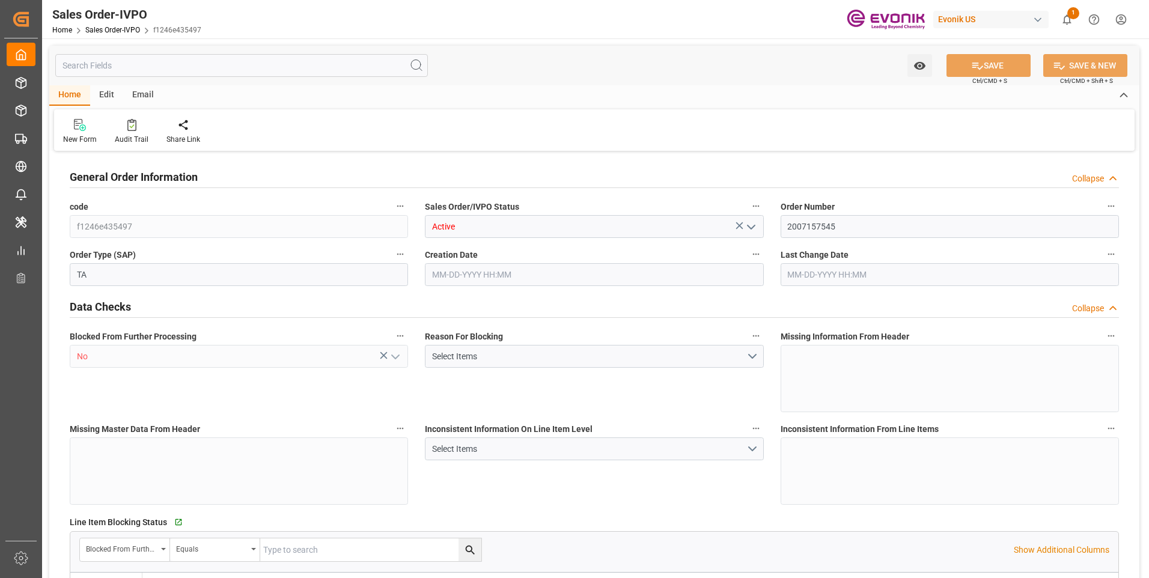
type input "102740"
type input "277.424"
type input "95000"
type input "300"
type input "09-24-2025 15:16"
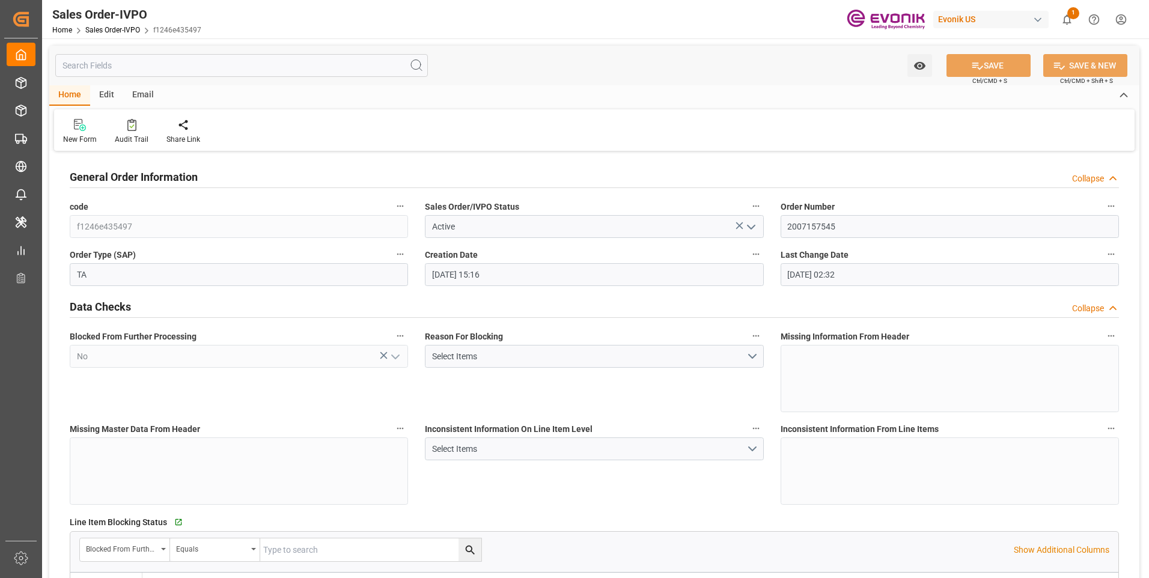
type input "09-25-2025 02:32"
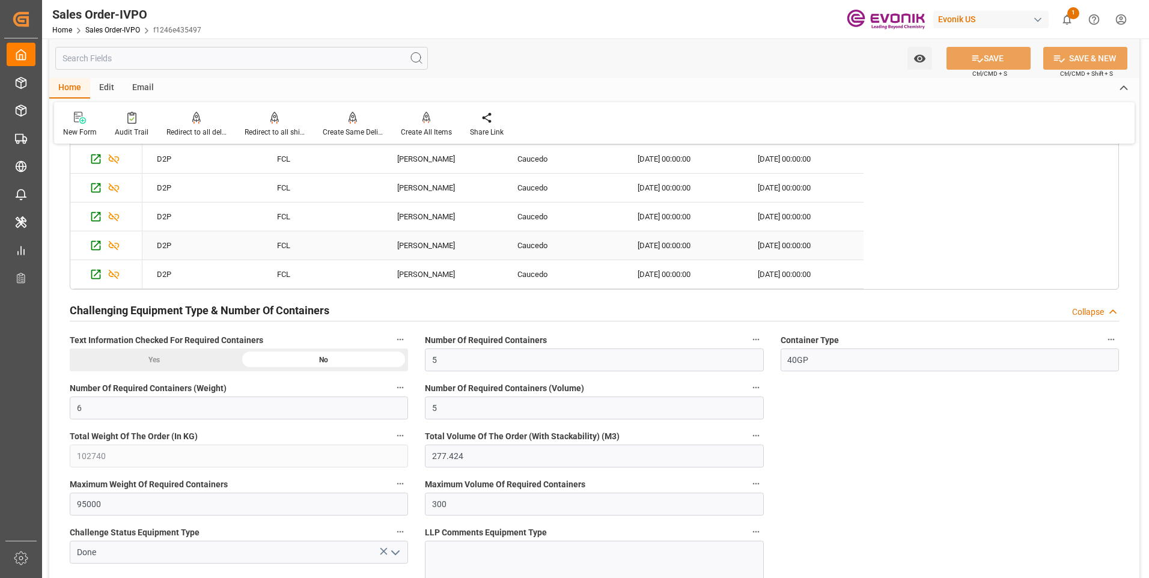
scroll to position [2343, 0]
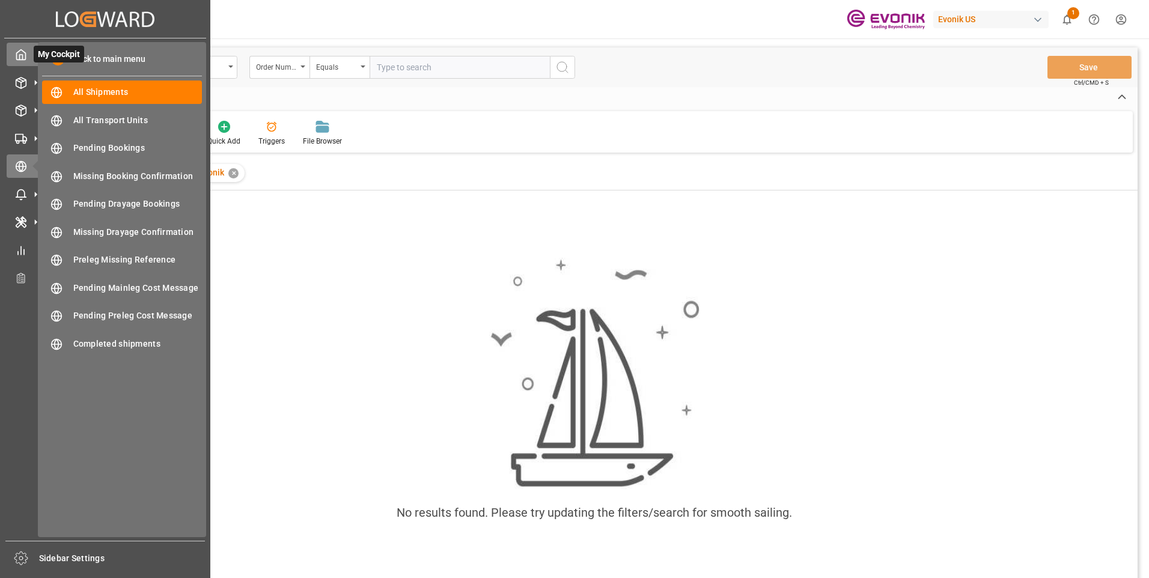
click at [16, 55] on icon at bounding box center [21, 55] width 12 height 12
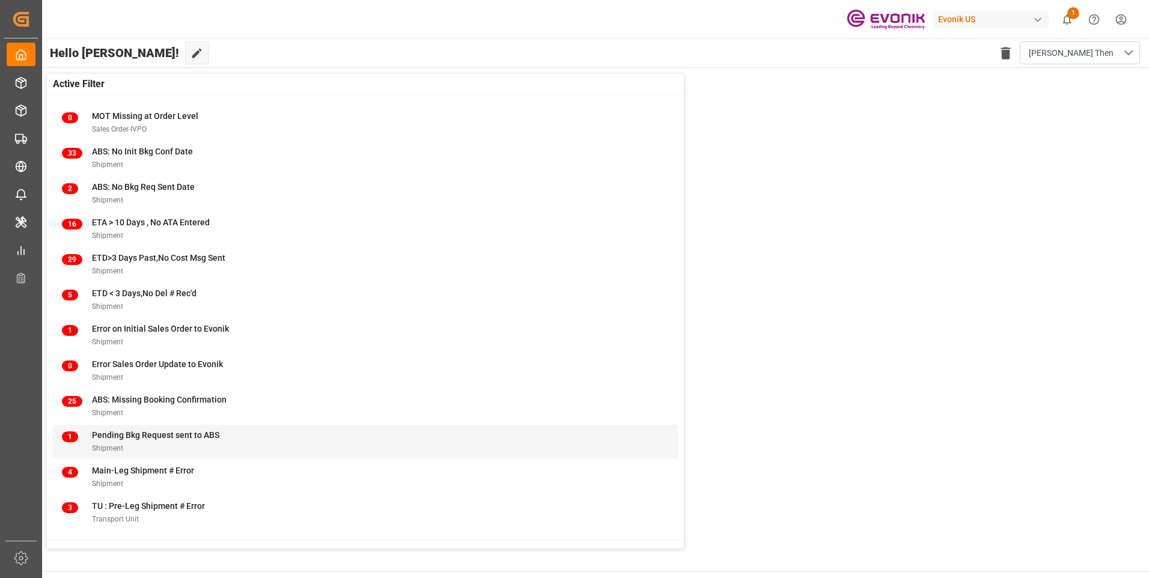
click at [134, 442] on div "Shipment" at bounding box center [155, 448] width 127 height 13
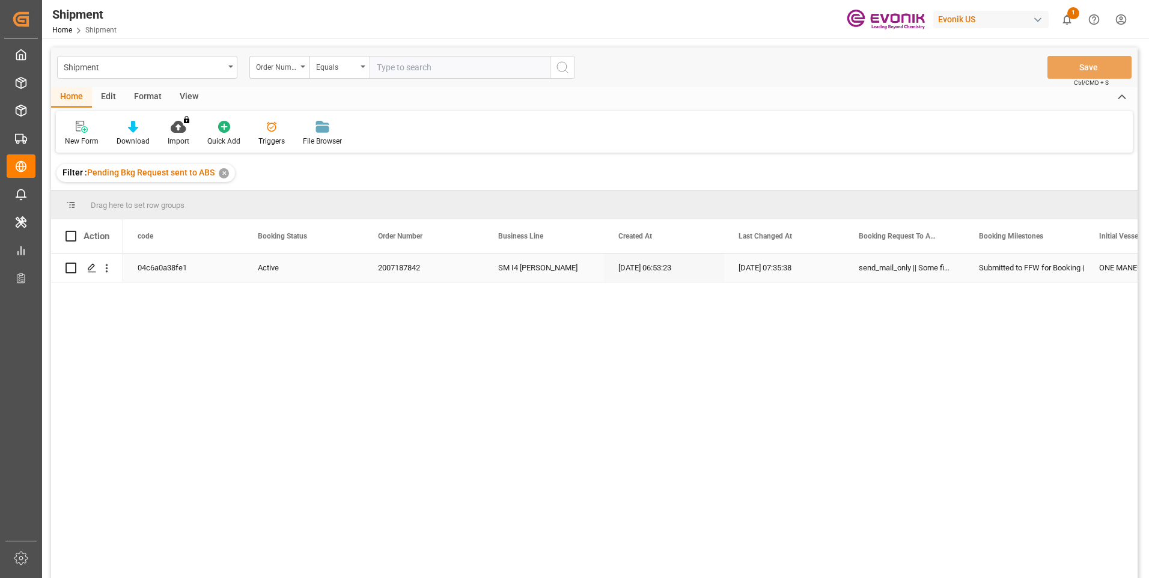
click at [388, 264] on div "2007187842" at bounding box center [424, 268] width 120 height 28
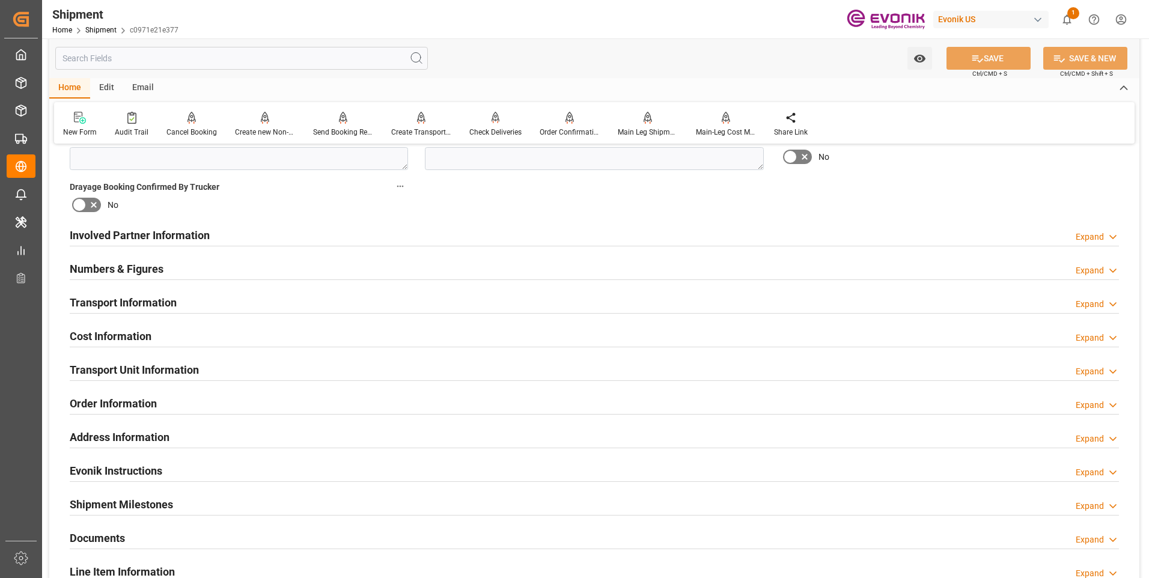
scroll to position [661, 0]
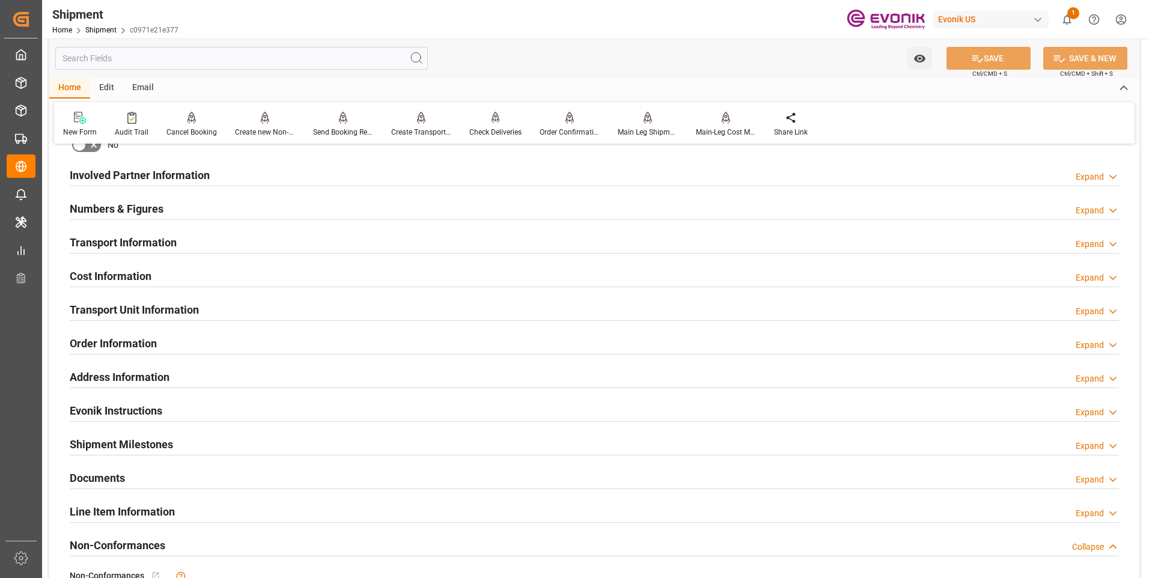
click at [170, 240] on h2 "Transport Information" at bounding box center [123, 242] width 107 height 16
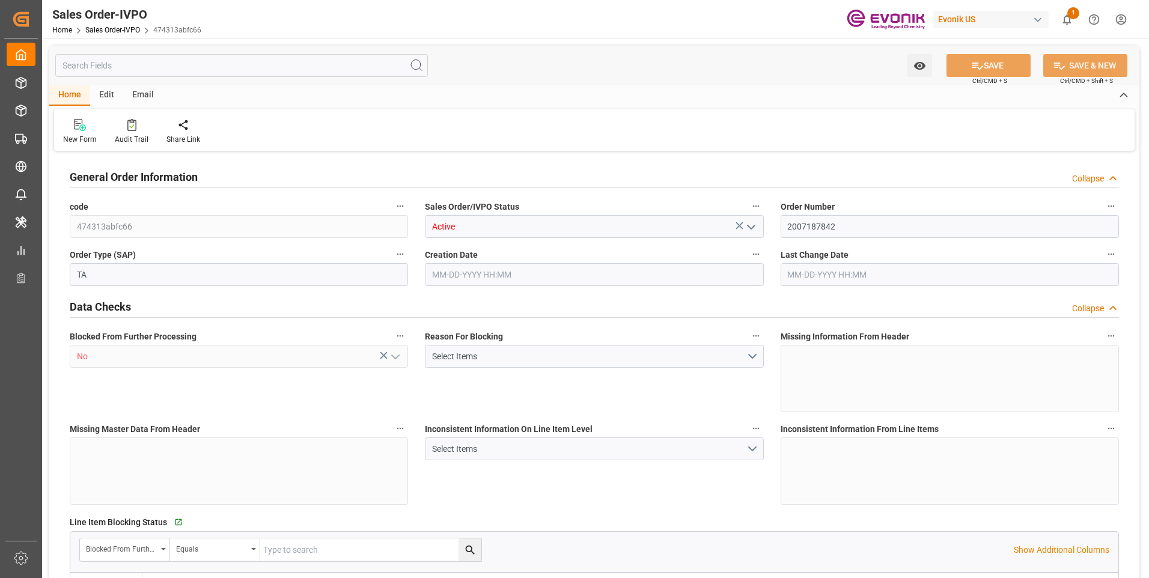
type input "ITGOA"
type input "0"
type input "1"
type input "1715.6"
type input "09-17-2025 12:21"
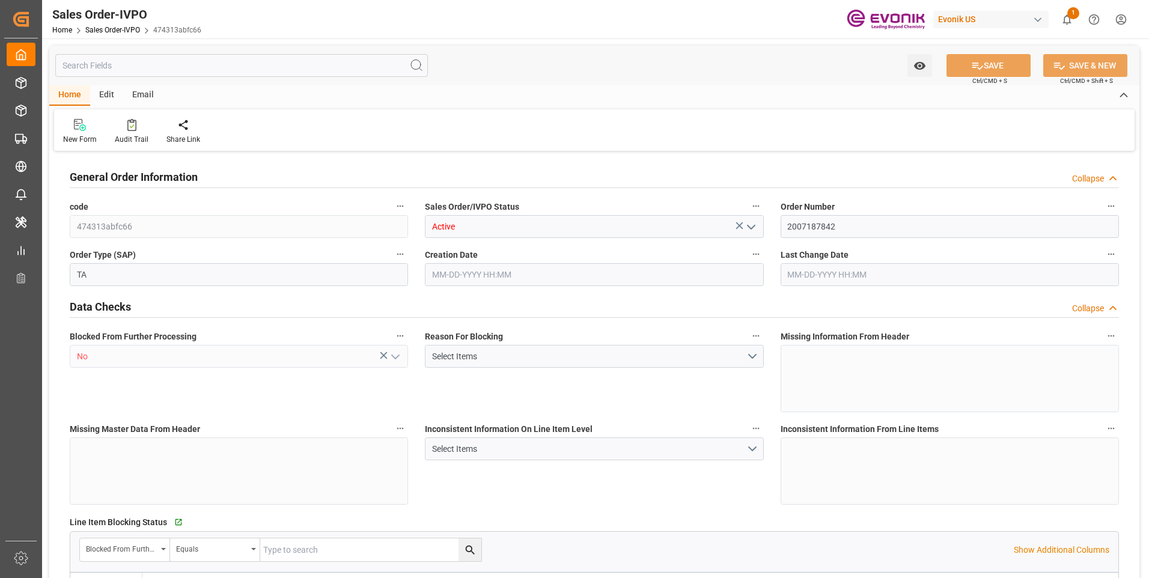
type input "[DATE] 06:53"
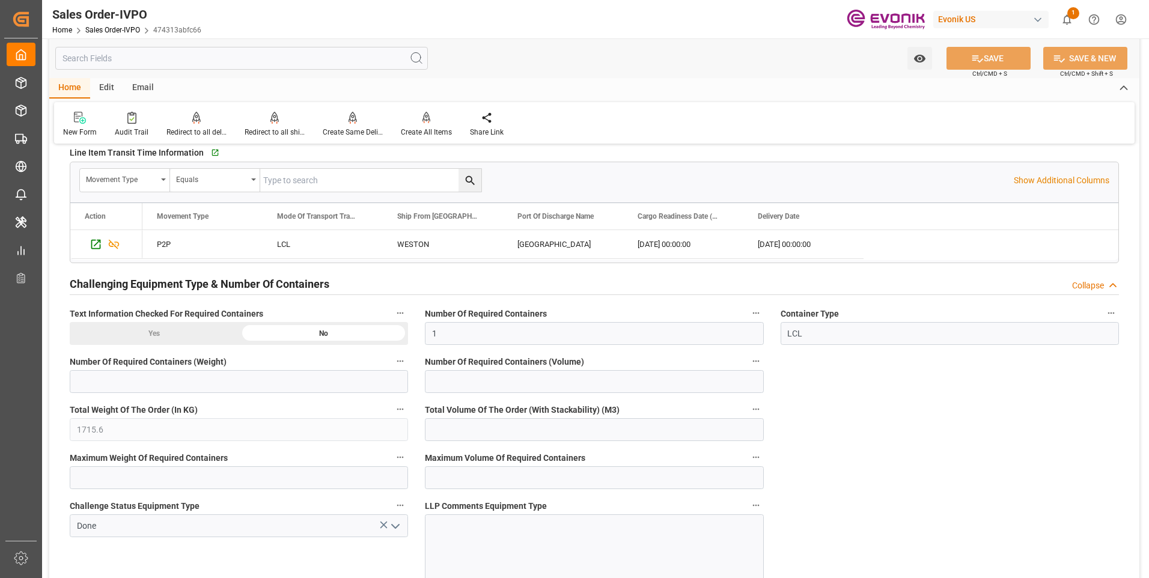
scroll to position [2103, 0]
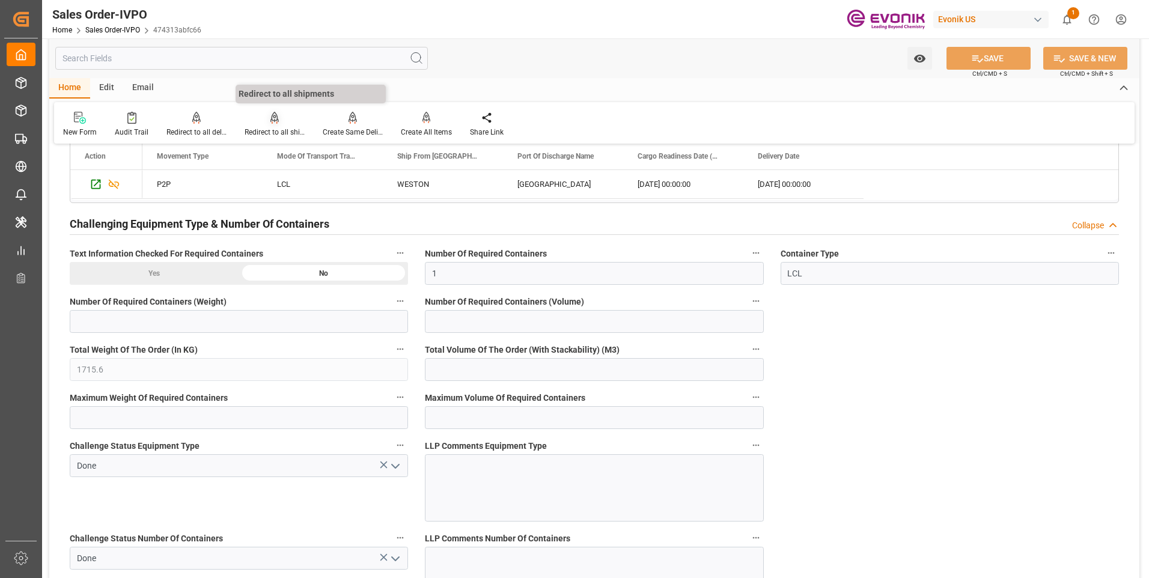
click at [263, 128] on div "Redirect to all shipments" at bounding box center [275, 132] width 60 height 11
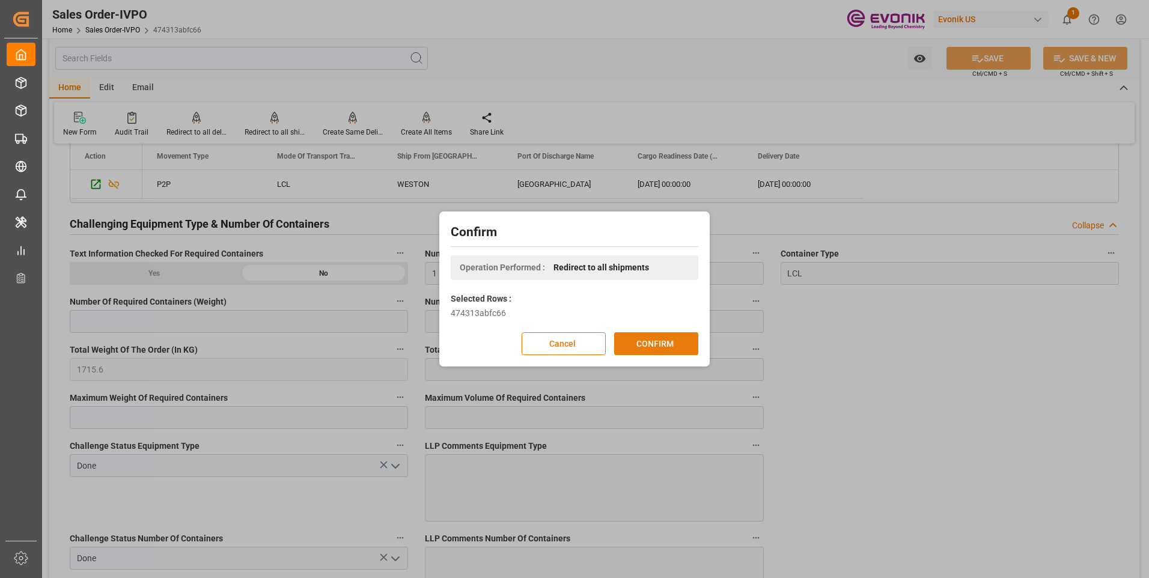
click at [638, 338] on button "CONFIRM" at bounding box center [656, 343] width 84 height 23
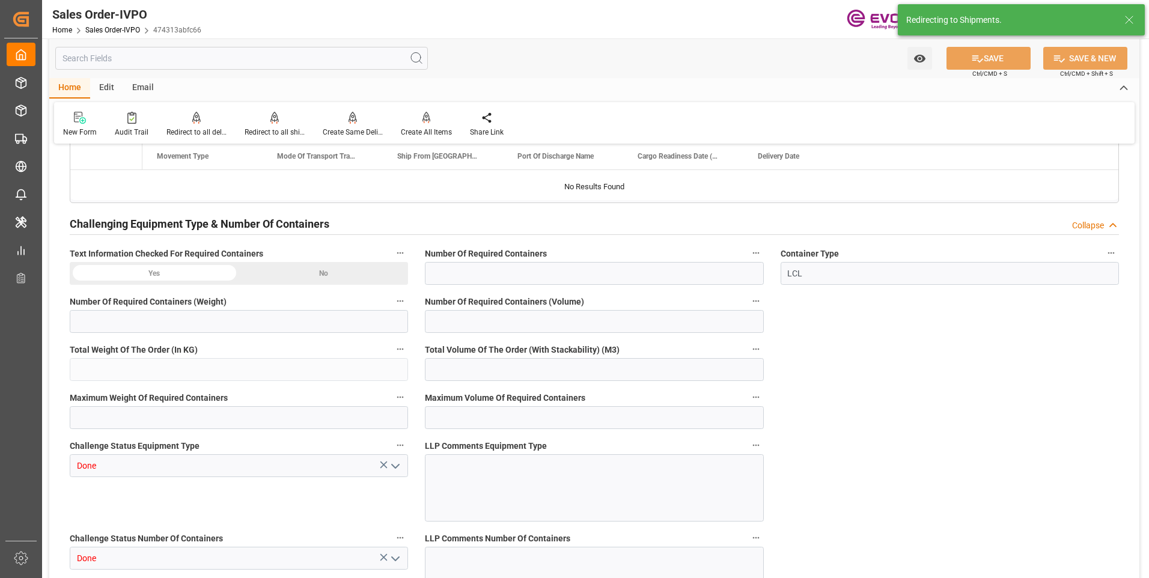
type input "ITGOA"
type input "0"
type input "1"
type input "1715.6"
type input "09-17-2025 12:21"
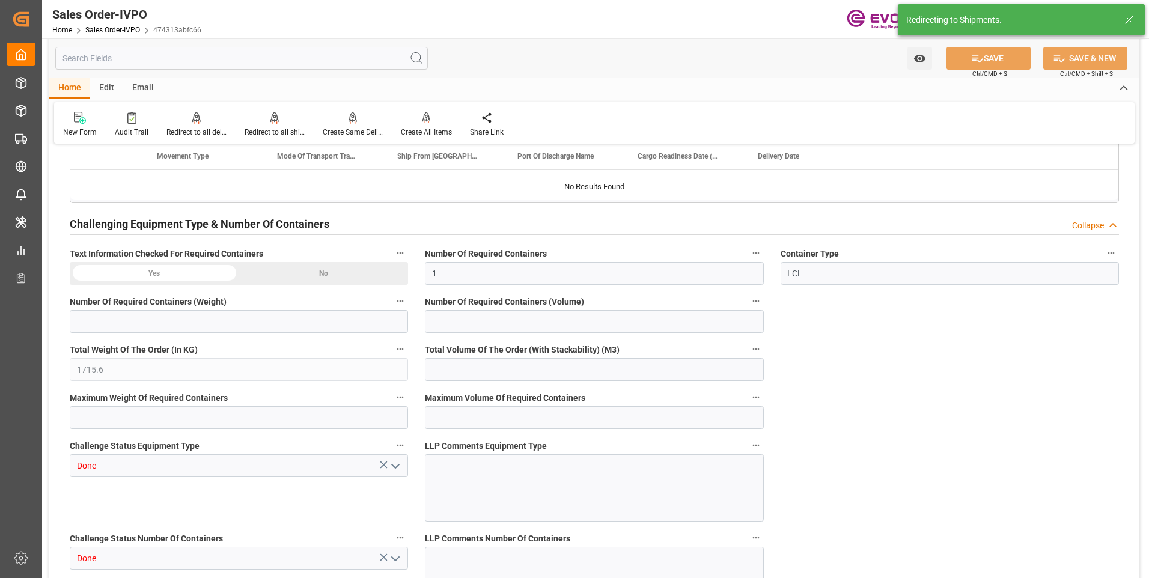
type input "[DATE] 06:53"
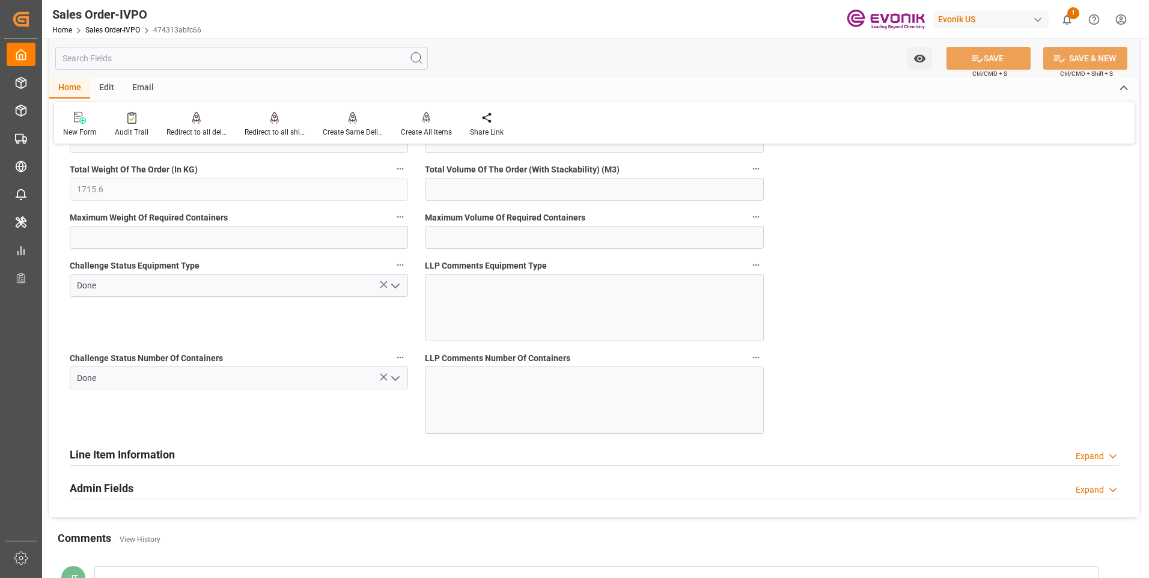
scroll to position [1983, 0]
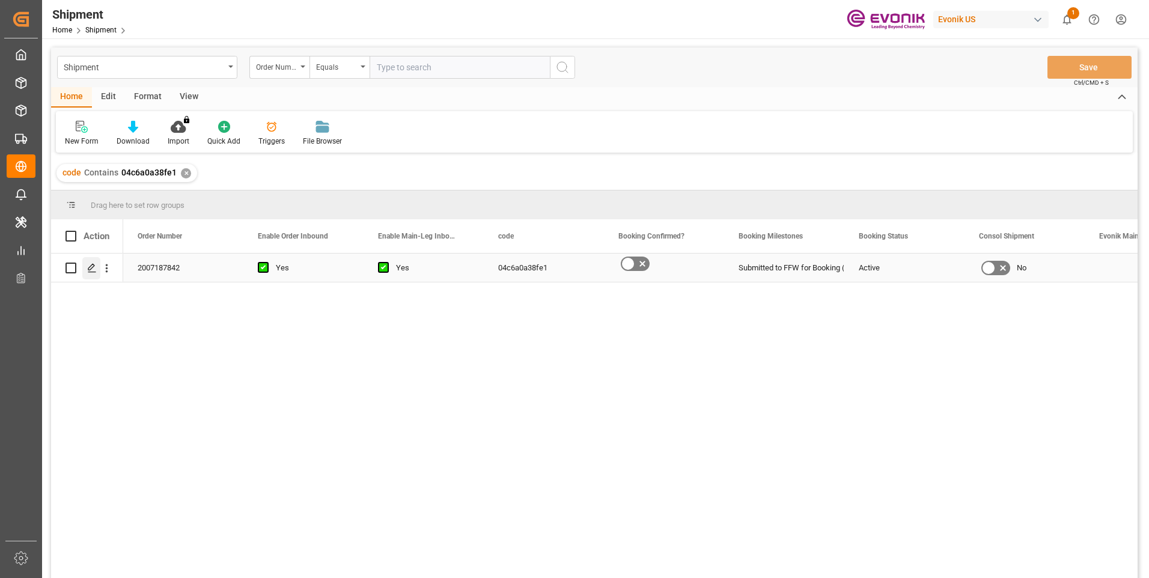
click at [93, 270] on icon "Press SPACE to select this row." at bounding box center [92, 268] width 10 height 10
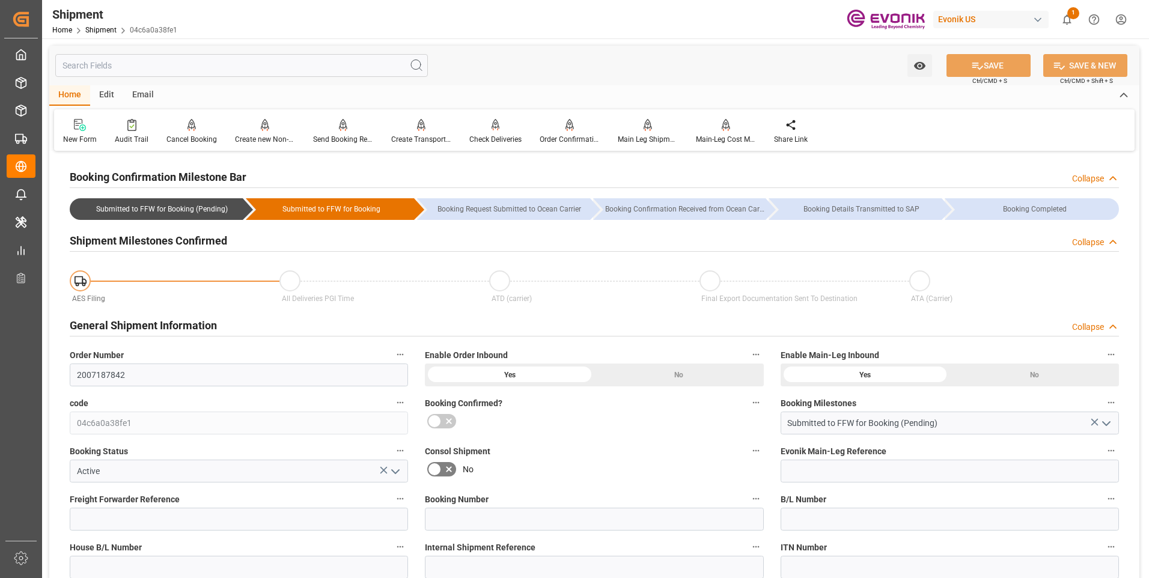
drag, startPoint x: 91, startPoint y: 268, endPoint x: 59, endPoint y: 373, distance: 109.7
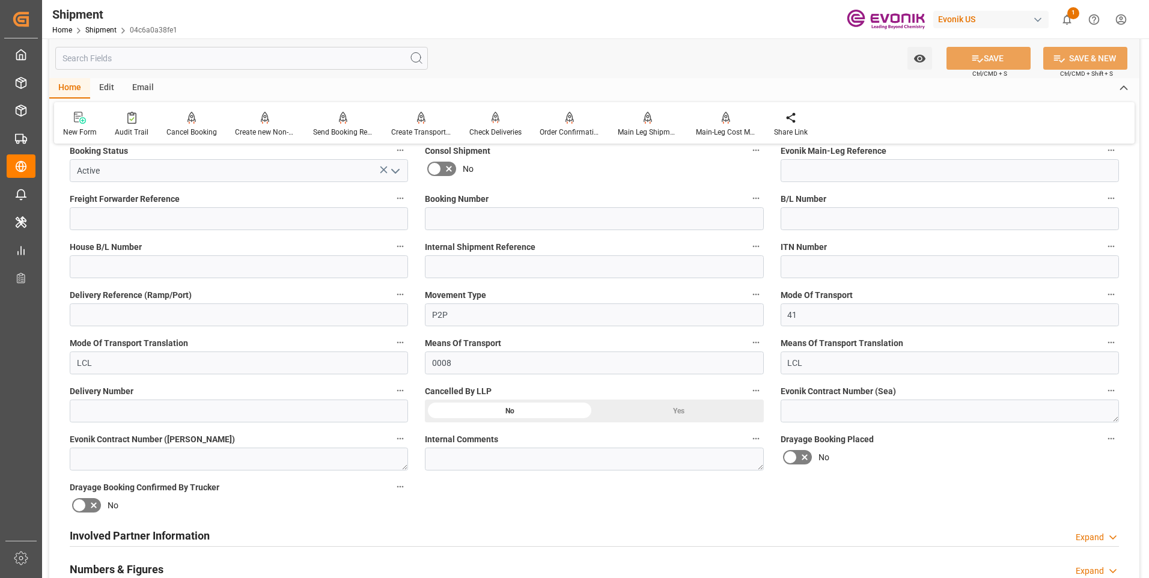
scroll to position [421, 0]
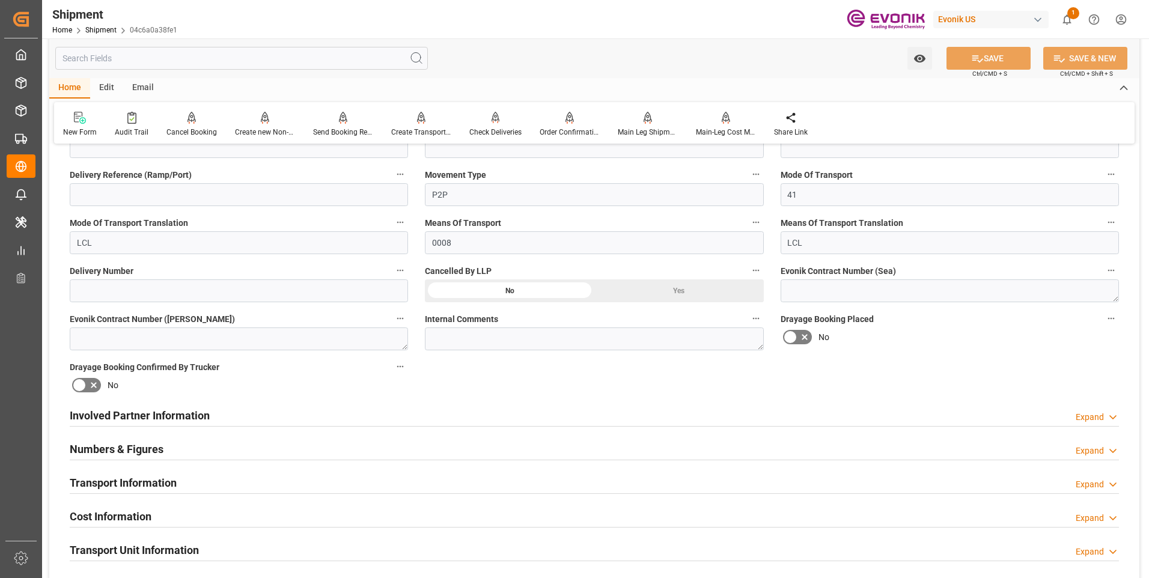
click at [195, 418] on h2 "Involved Partner Information" at bounding box center [140, 415] width 140 height 16
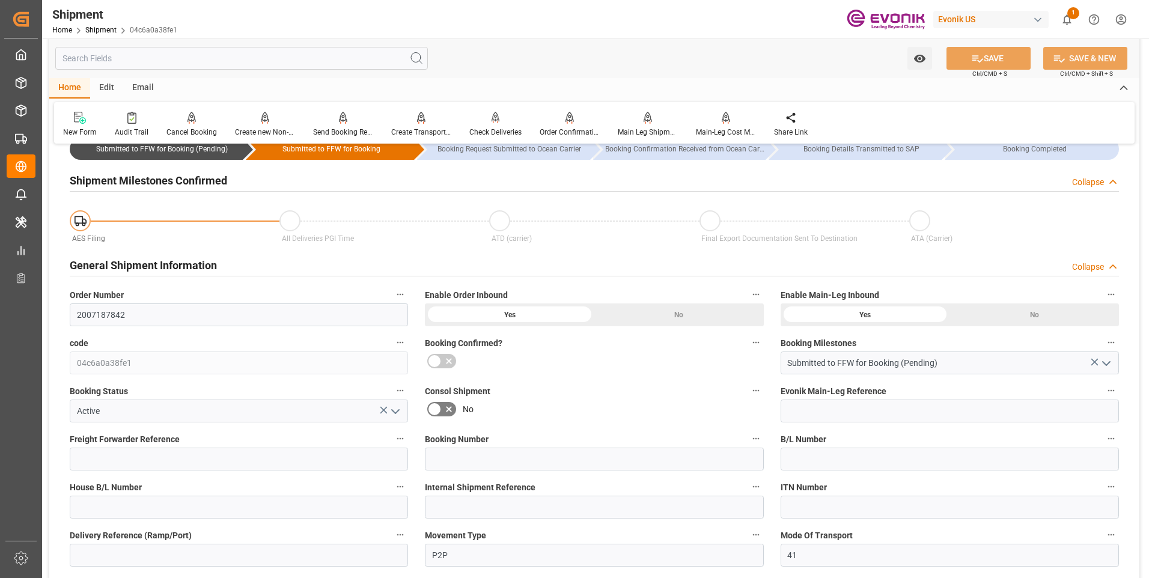
scroll to position [0, 0]
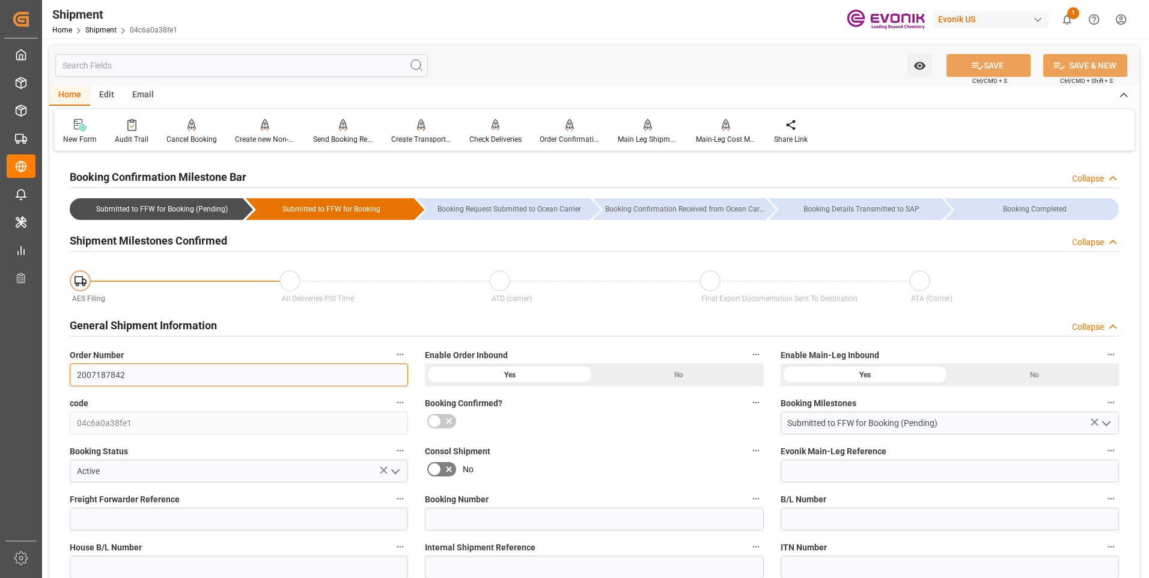
click at [99, 371] on input "2007187842" at bounding box center [239, 375] width 338 height 23
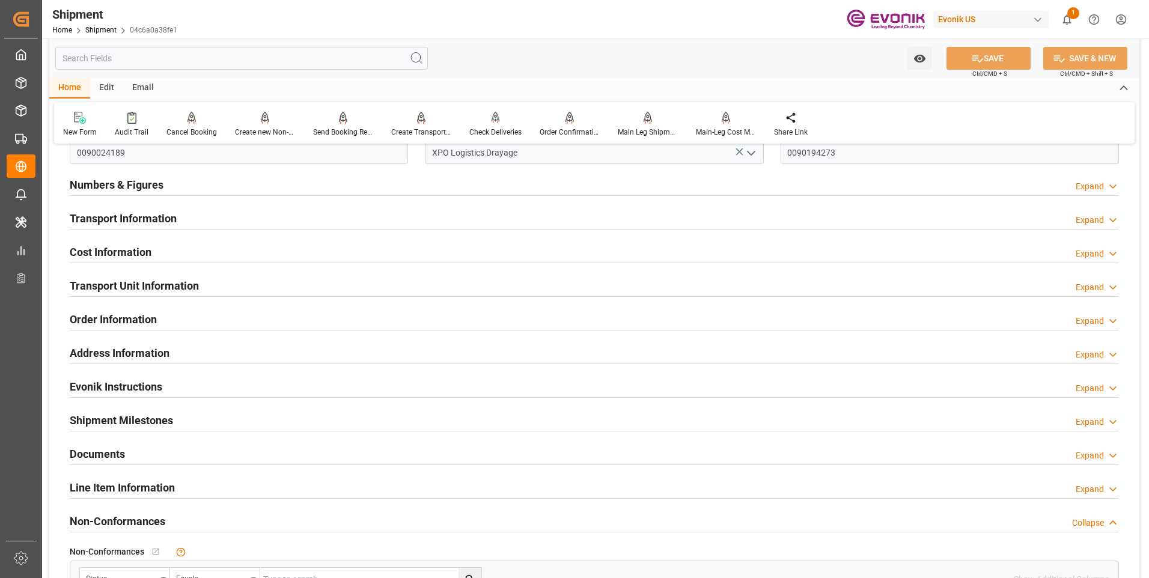
scroll to position [721, 0]
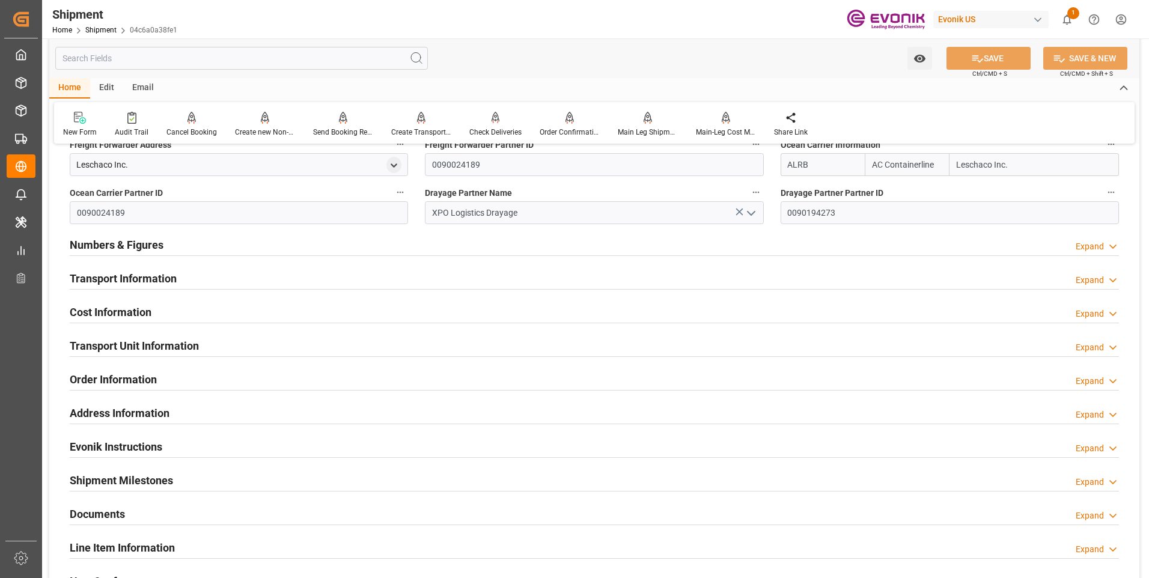
click at [360, 243] on div "Numbers & Figures Expand" at bounding box center [594, 244] width 1049 height 23
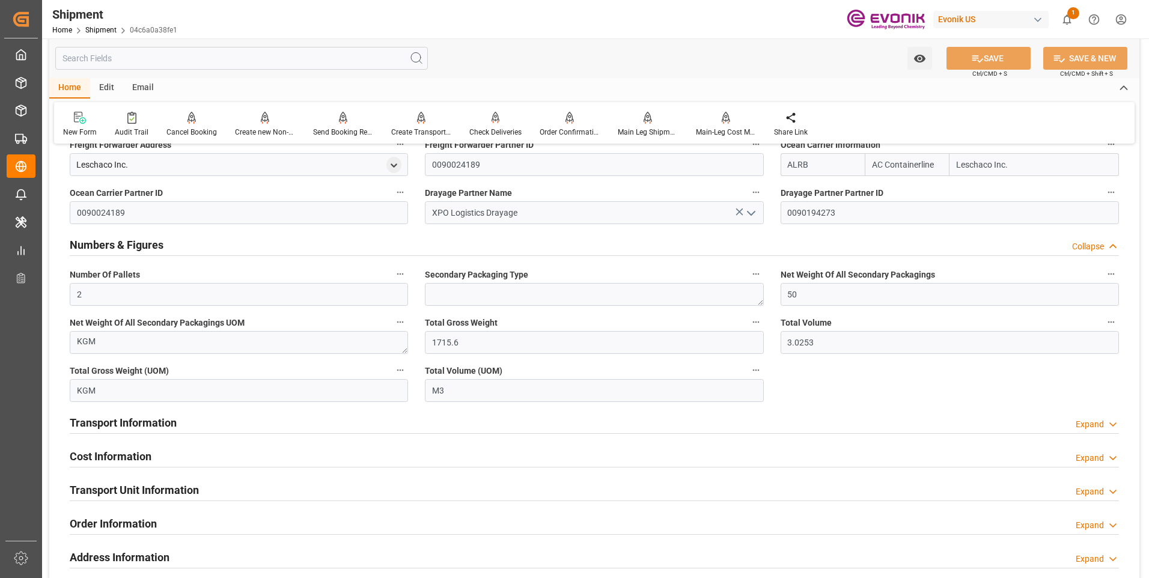
click at [454, 248] on div "Numbers & Figures Collapse" at bounding box center [594, 244] width 1049 height 23
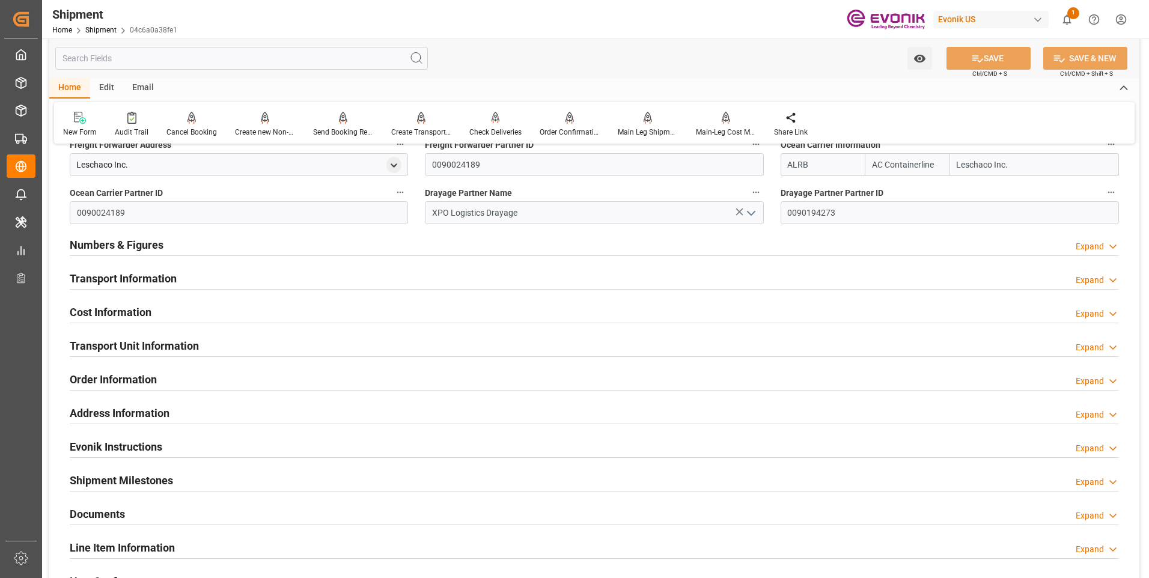
click at [351, 249] on div "Numbers & Figures Expand" at bounding box center [594, 244] width 1049 height 23
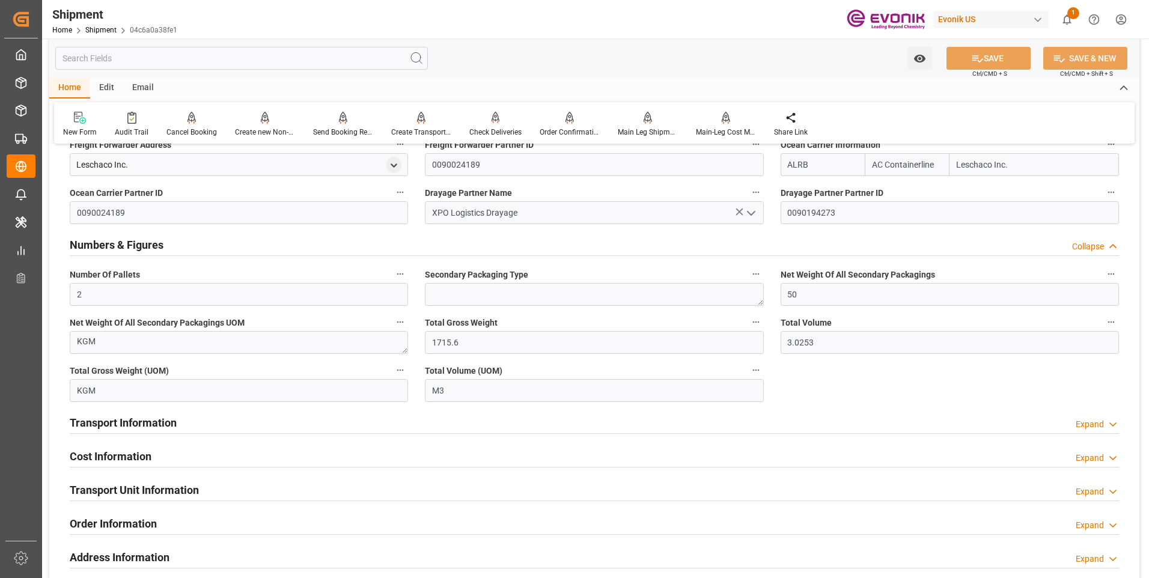
click at [415, 249] on div "Numbers & Figures Collapse" at bounding box center [594, 244] width 1049 height 23
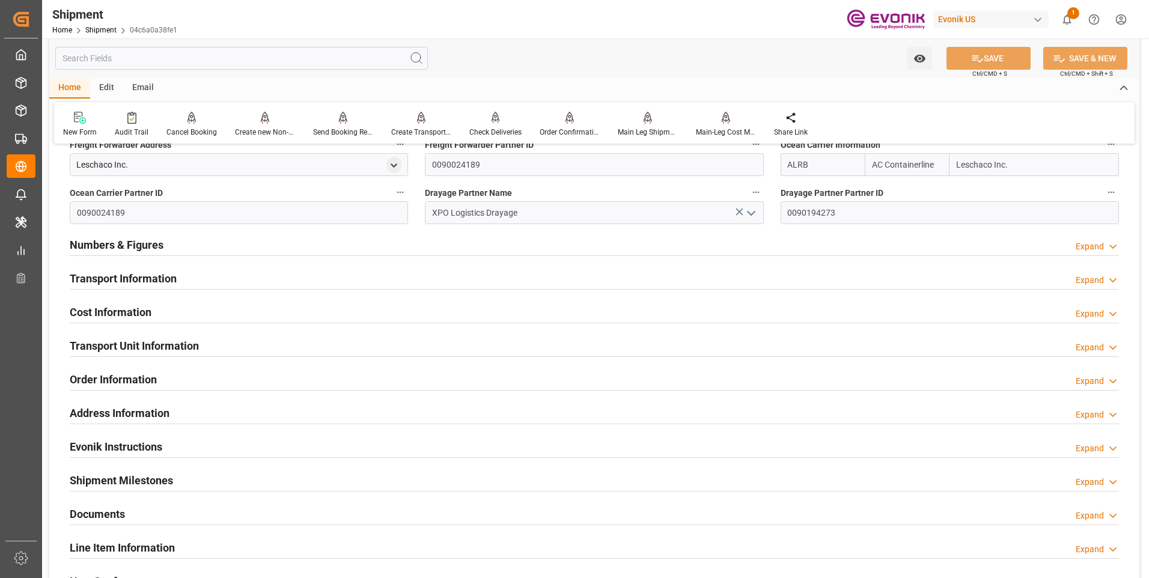
click at [366, 282] on div "Transport Information Expand" at bounding box center [594, 277] width 1049 height 23
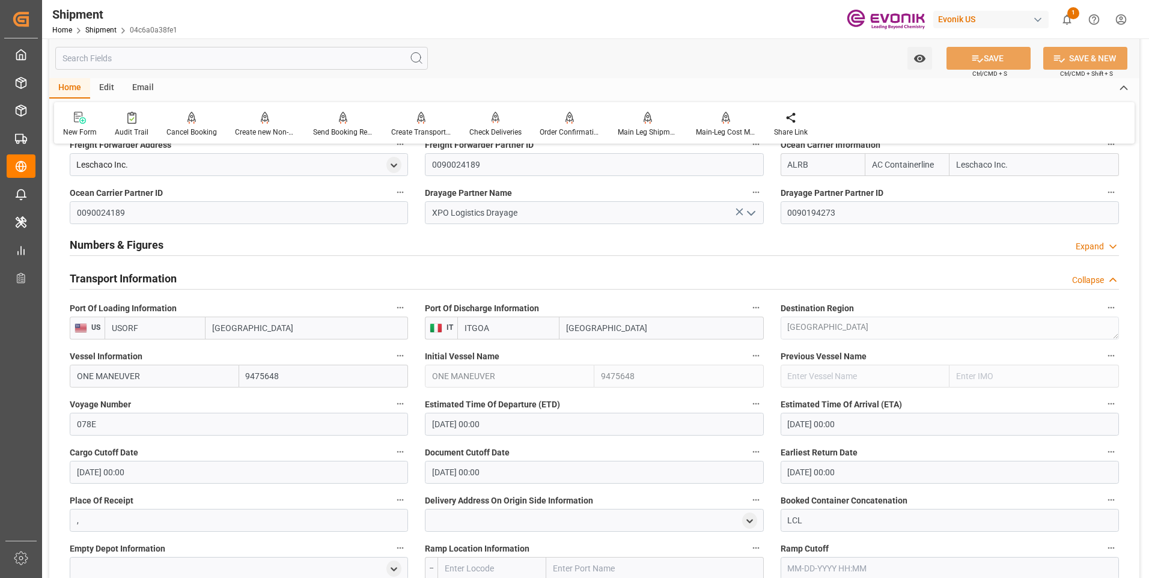
click at [397, 282] on div "Transport Information Collapse" at bounding box center [594, 277] width 1049 height 23
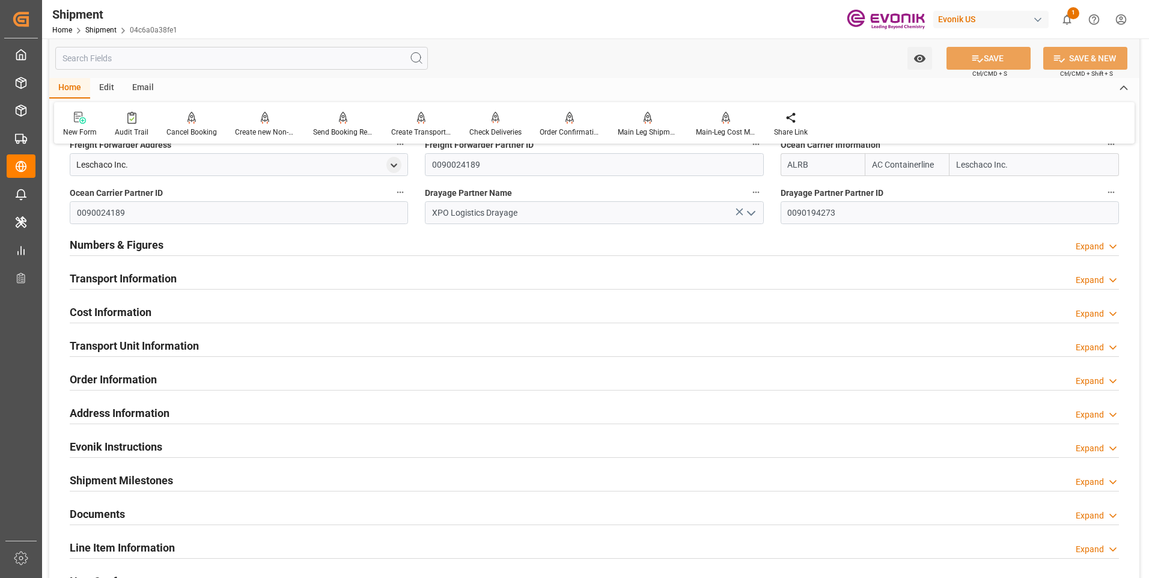
click at [399, 310] on div "Cost Information Expand" at bounding box center [594, 311] width 1049 height 23
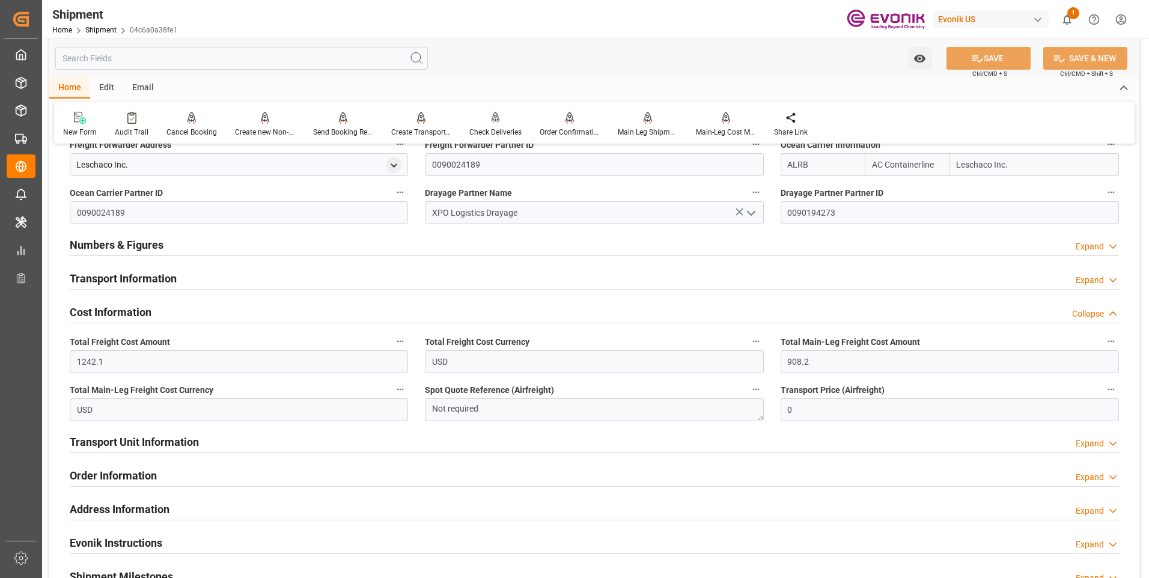
scroll to position [781, 0]
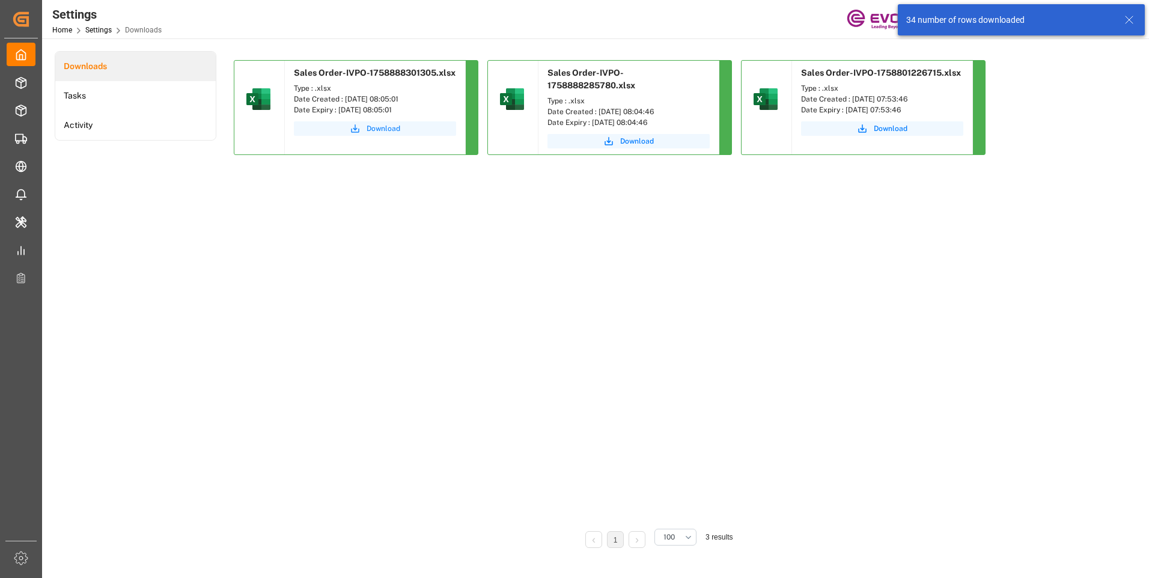
click at [376, 127] on span "Download" at bounding box center [384, 128] width 34 height 11
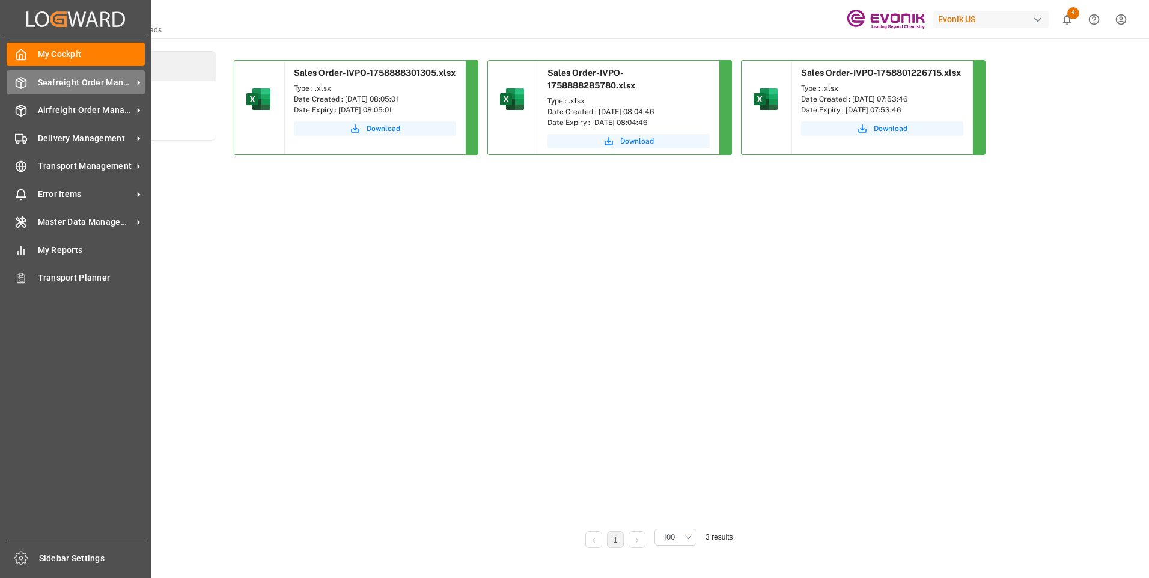
click at [19, 82] on icon at bounding box center [21, 83] width 12 height 12
click at [91, 86] on span "Seafreight Order Management" at bounding box center [85, 82] width 95 height 13
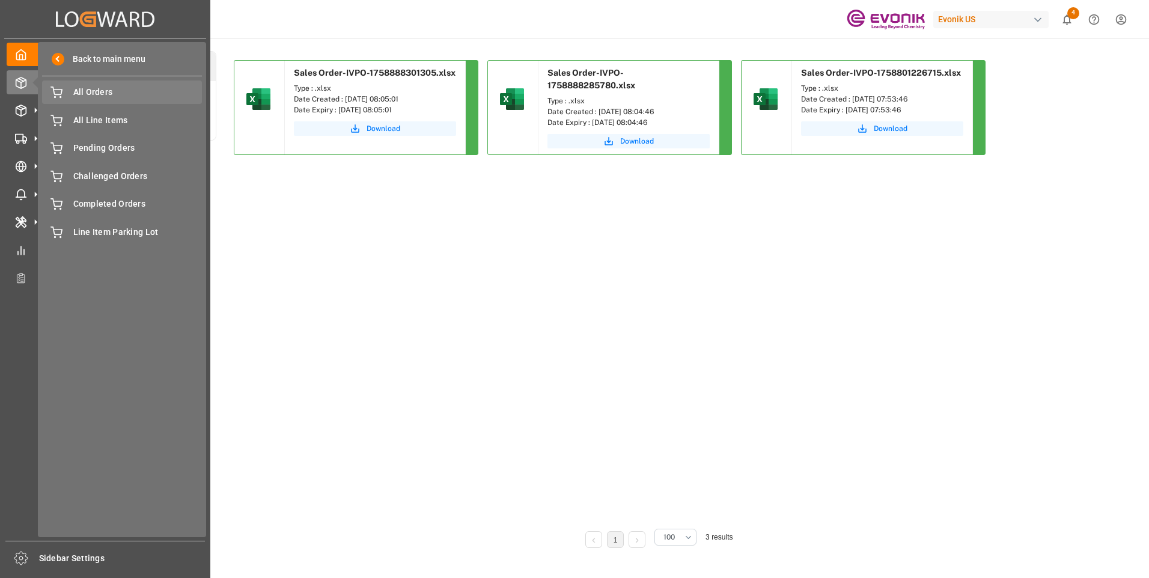
click at [92, 96] on span "All Orders" at bounding box center [137, 92] width 129 height 13
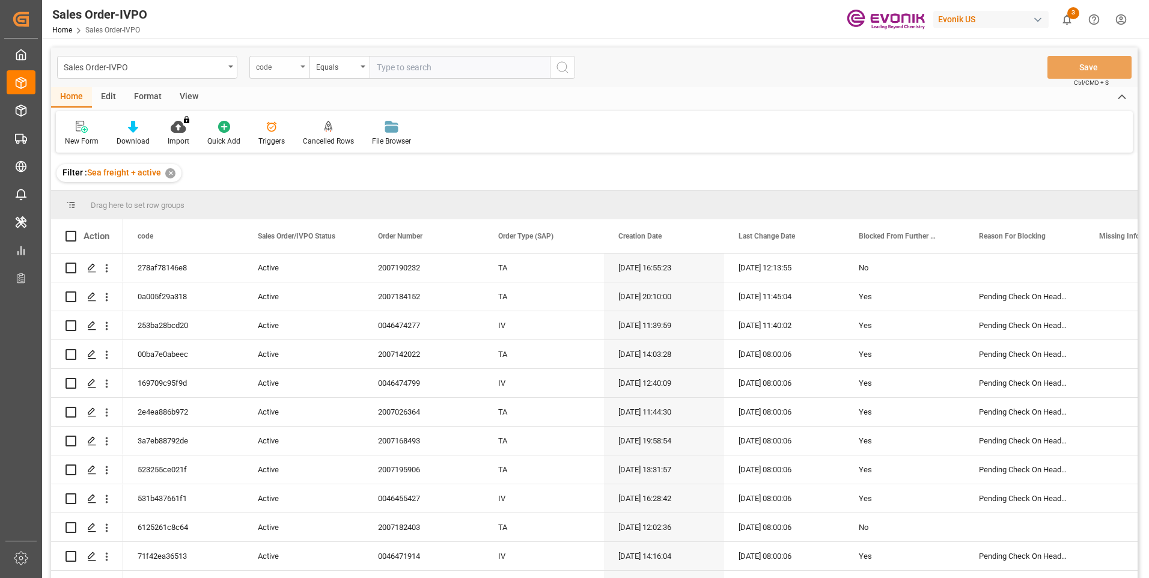
click at [289, 71] on div "code" at bounding box center [276, 66] width 41 height 14
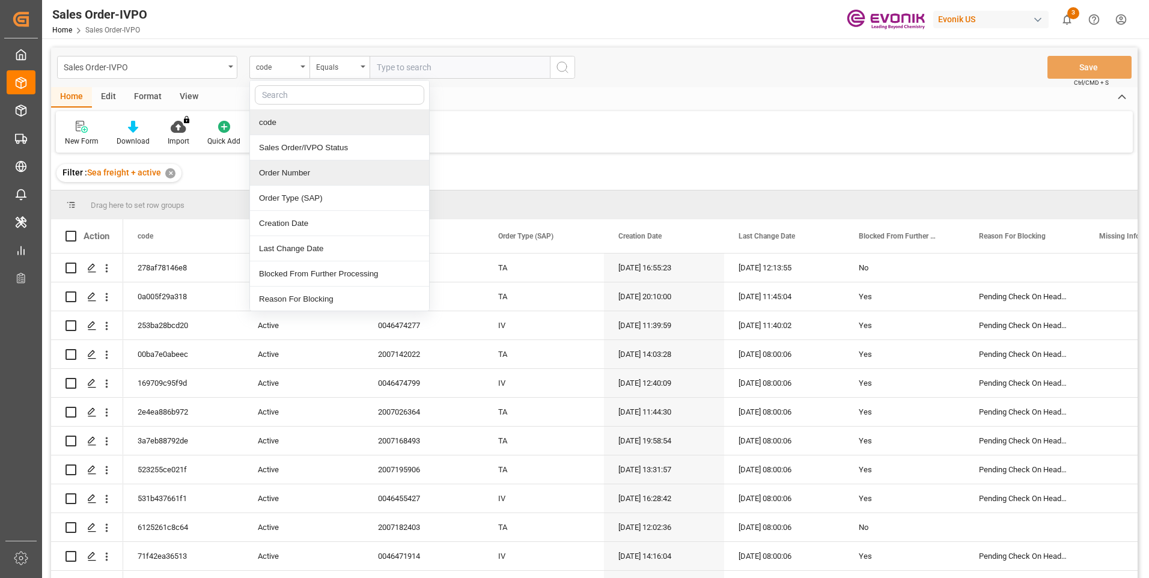
click at [281, 172] on div "Order Number" at bounding box center [339, 172] width 179 height 25
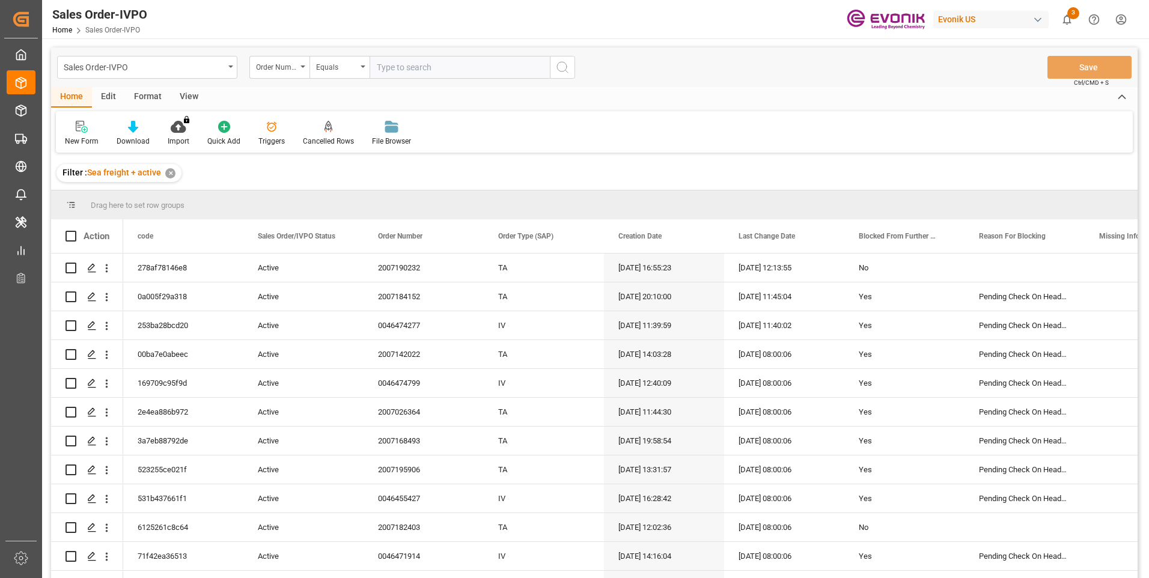
click at [388, 68] on input "text" at bounding box center [460, 67] width 180 height 23
paste input "0046473791"
type input "0046473791"
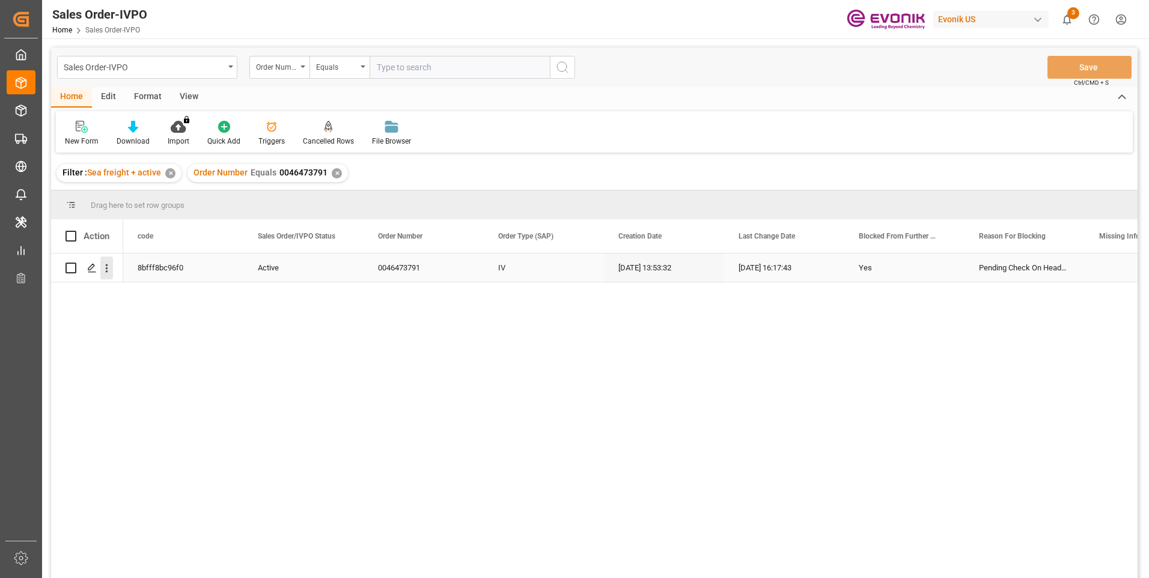
click at [104, 261] on button "open menu" at bounding box center [106, 268] width 13 height 23
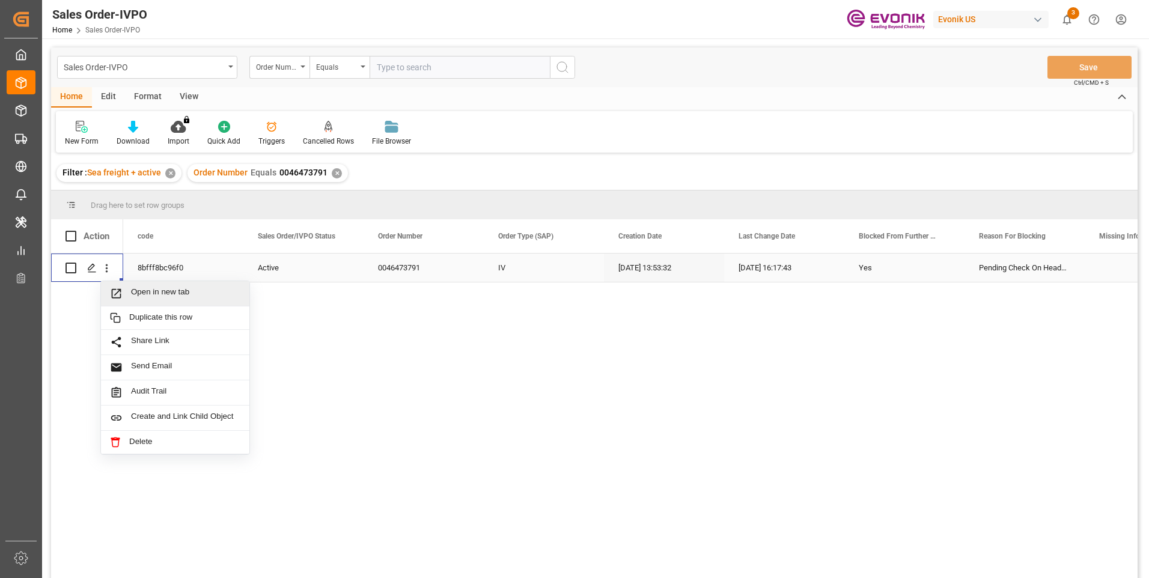
click at [142, 290] on span "Open in new tab" at bounding box center [185, 293] width 109 height 13
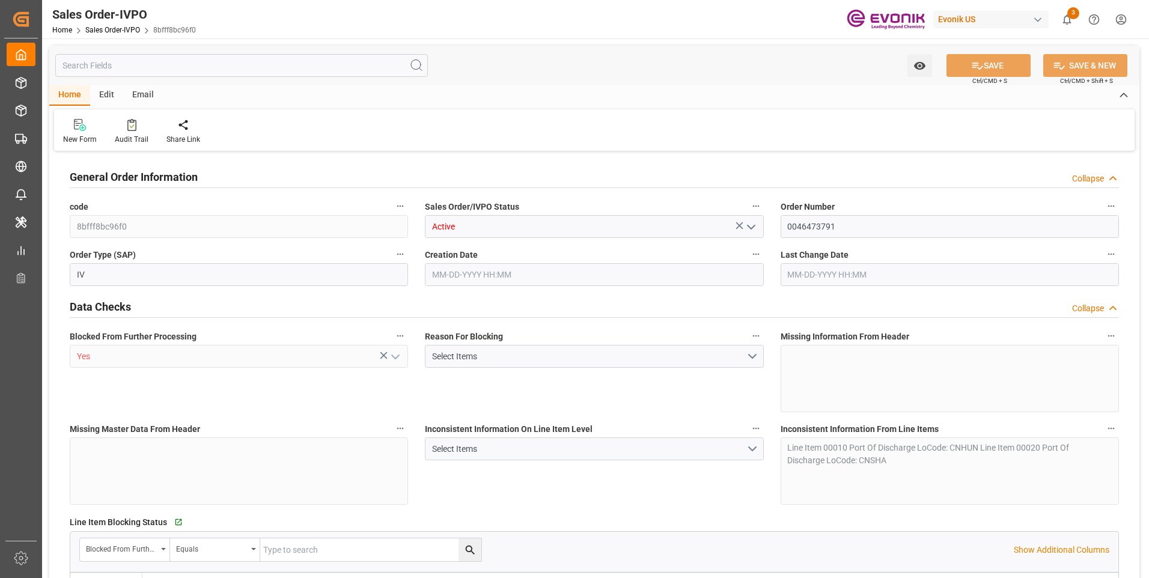
type input "0"
type input "1"
type input "7763.58"
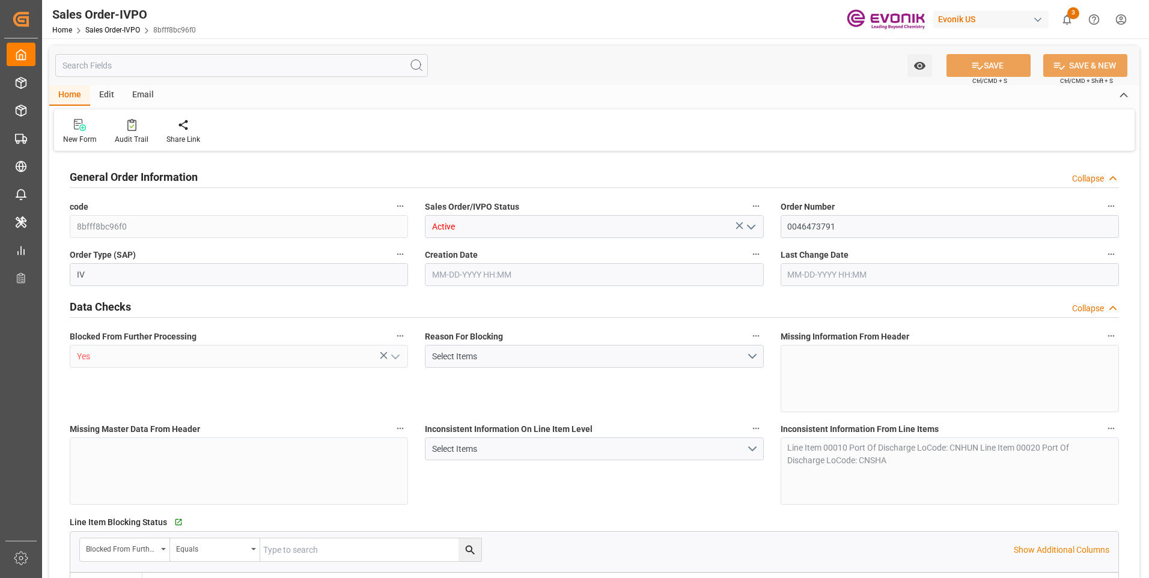
type input "17.3468"
type input "17000"
type input "30"
type input "[DATE] 13:53"
type input "[DATE] 16:17"
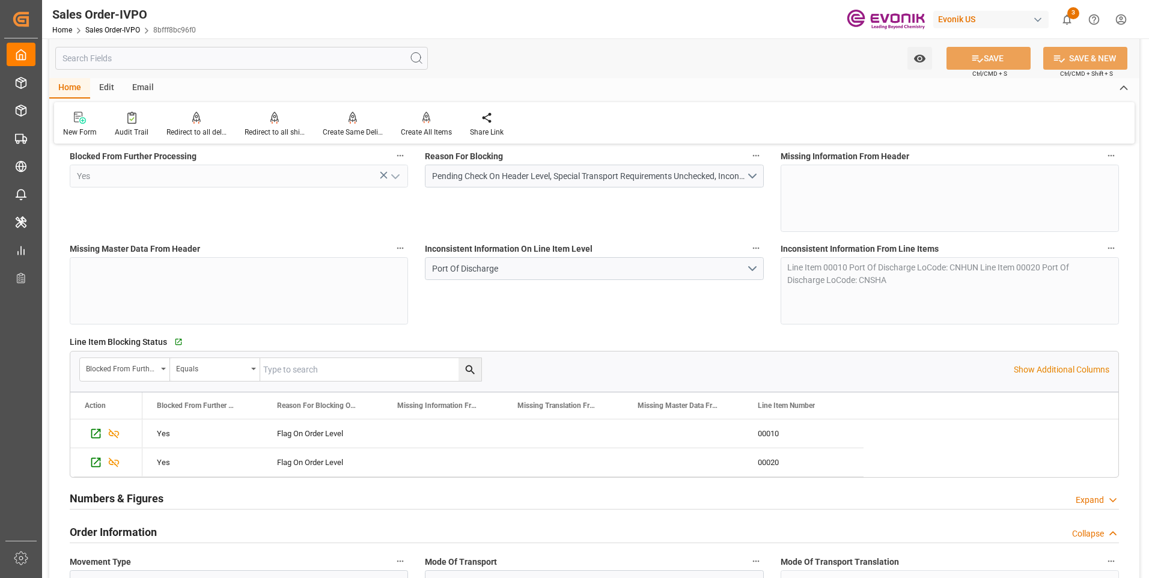
scroll to position [300, 0]
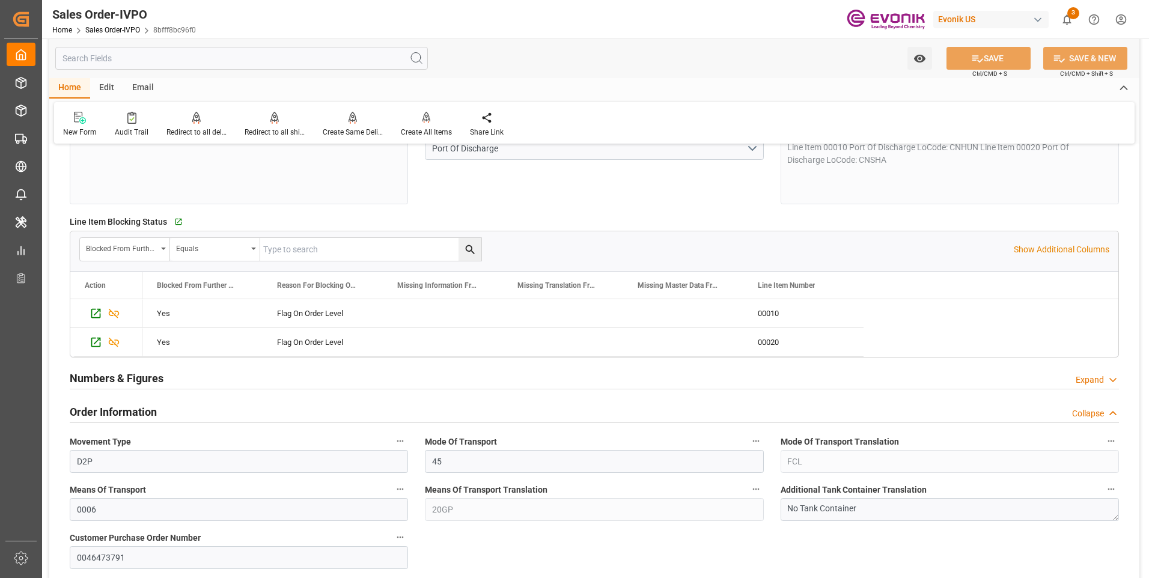
click at [153, 58] on input "text" at bounding box center [241, 58] width 373 height 23
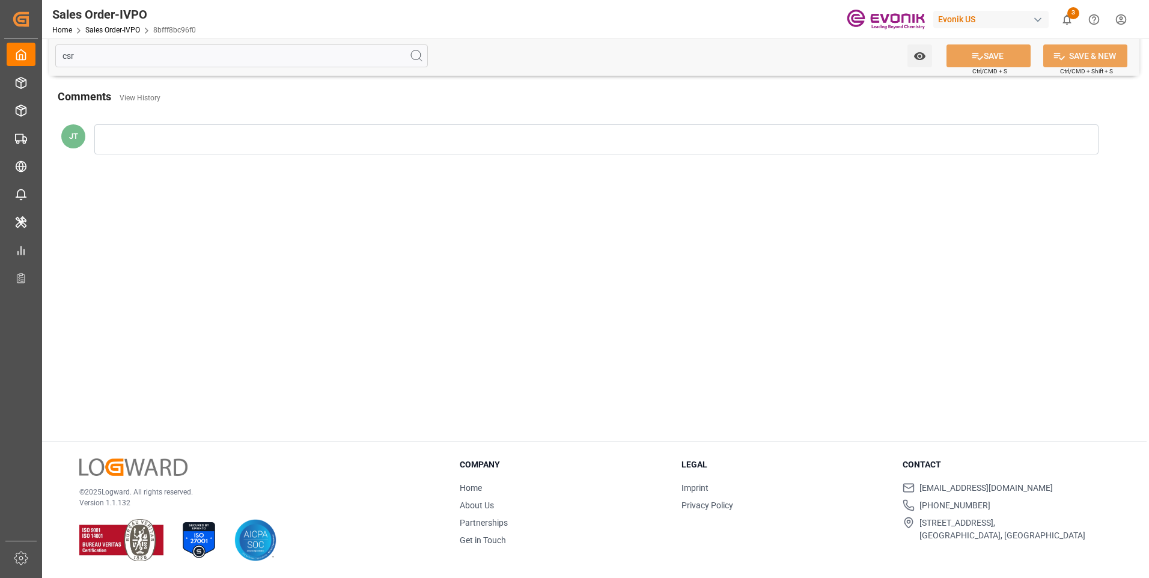
scroll to position [0, 0]
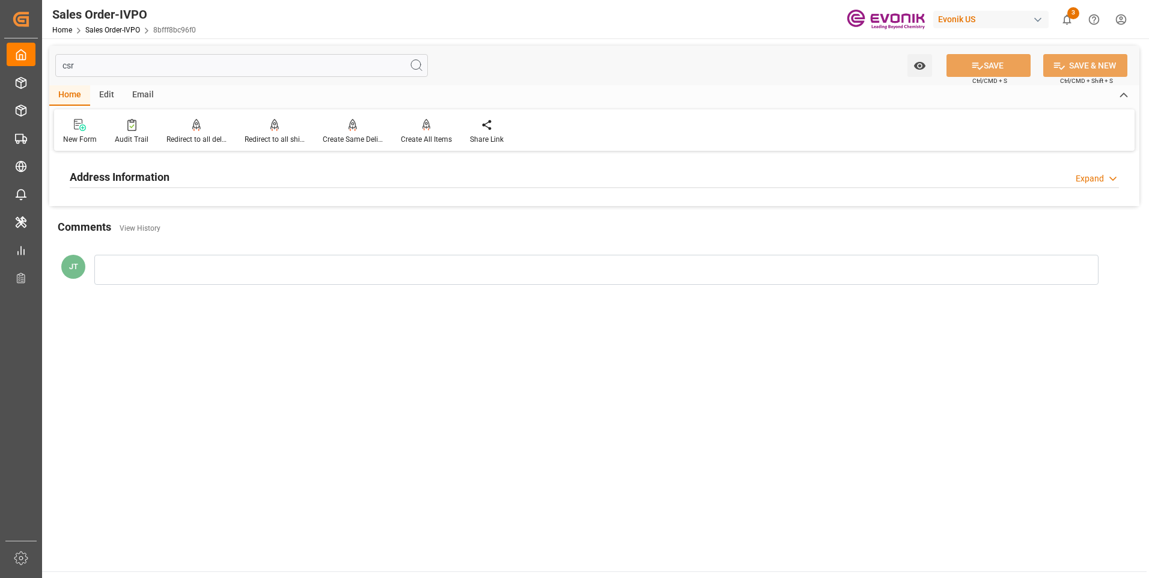
type input "csr"
click at [173, 180] on div "Address Information Expand" at bounding box center [594, 176] width 1049 height 23
